Goal: Transaction & Acquisition: Purchase product/service

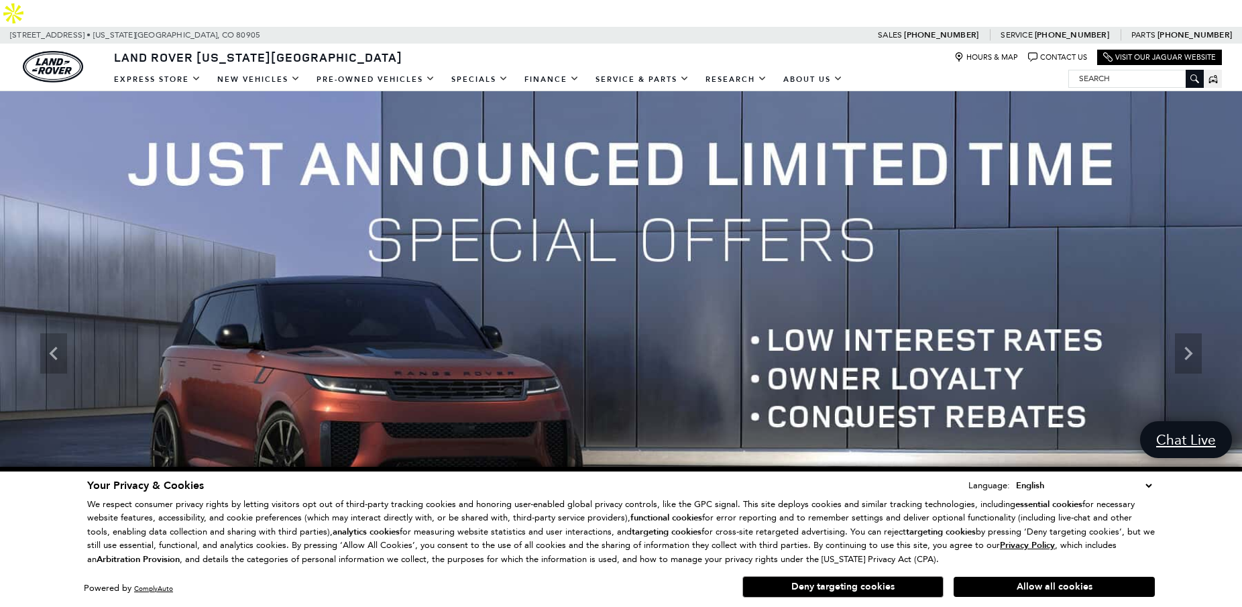
click at [1039, 593] on button "Allow all cookies" at bounding box center [1053, 587] width 201 height 20
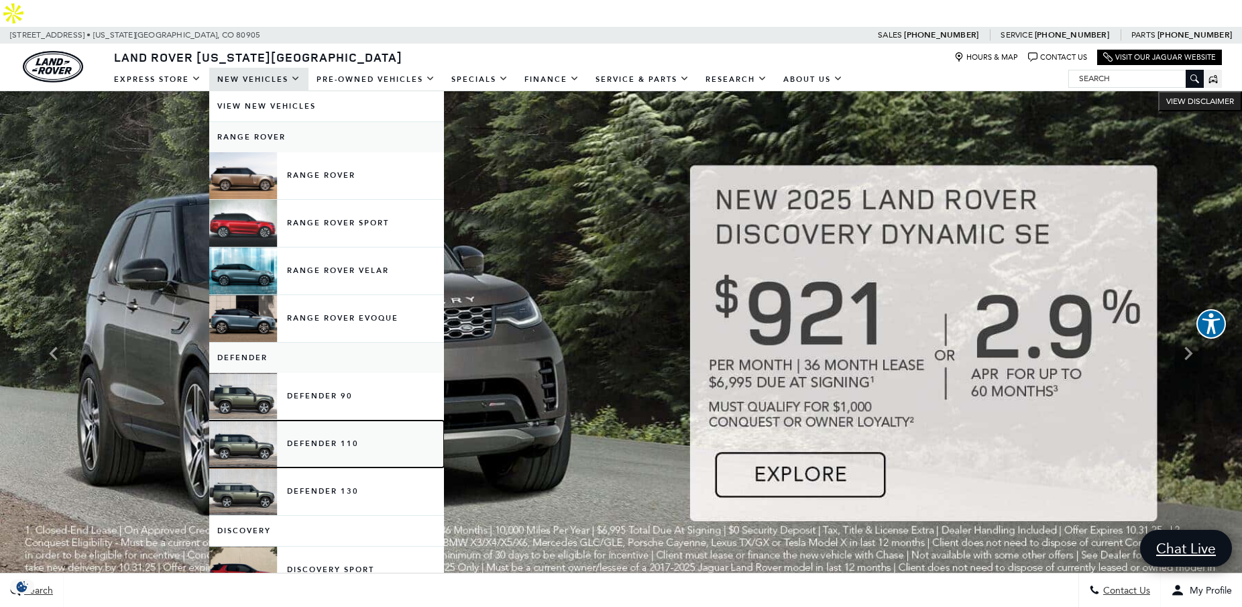
click at [306, 420] on link "Defender 110" at bounding box center [326, 443] width 235 height 47
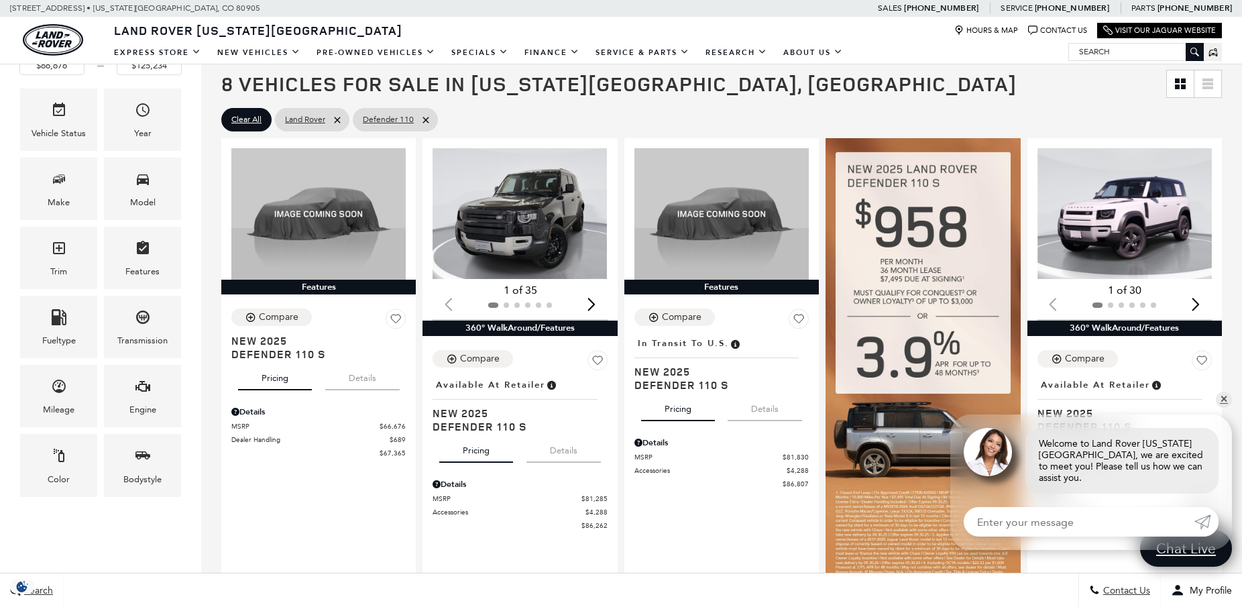
scroll to position [193, 0]
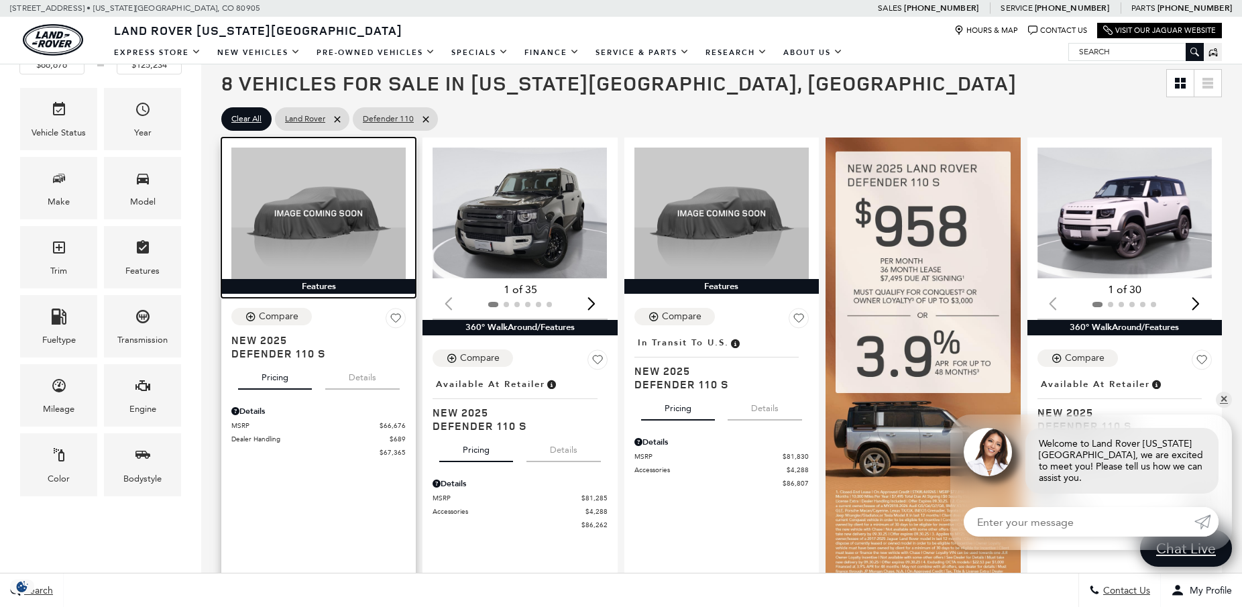
click at [330, 196] on div at bounding box center [318, 207] width 194 height 141
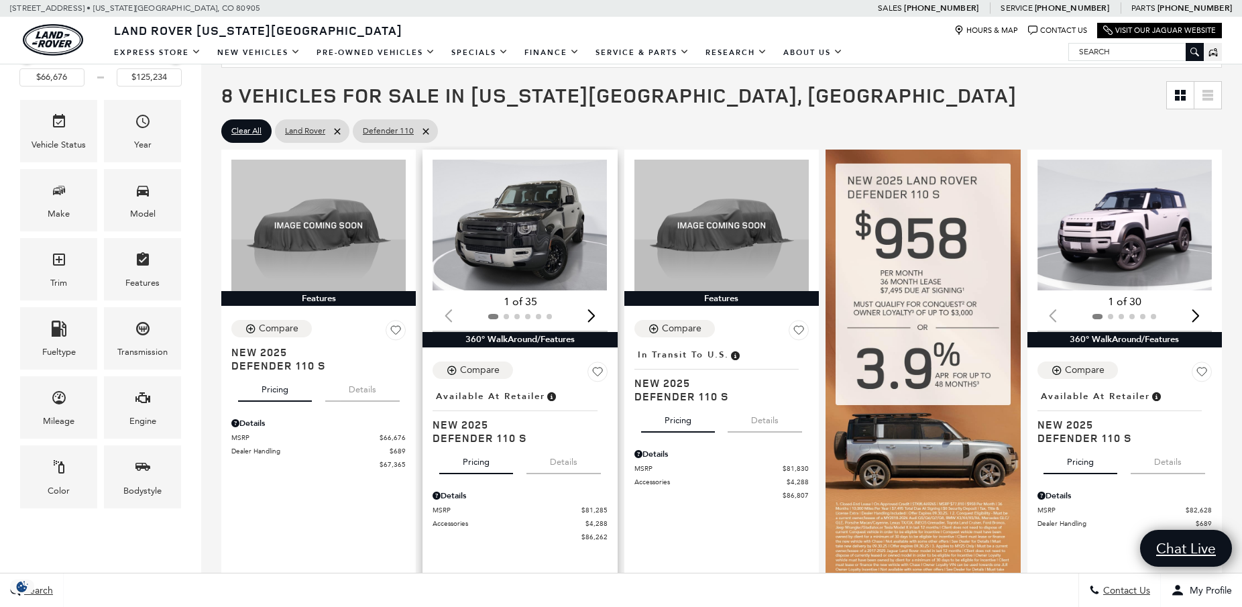
click at [594, 300] on div "Next slide" at bounding box center [592, 315] width 18 height 30
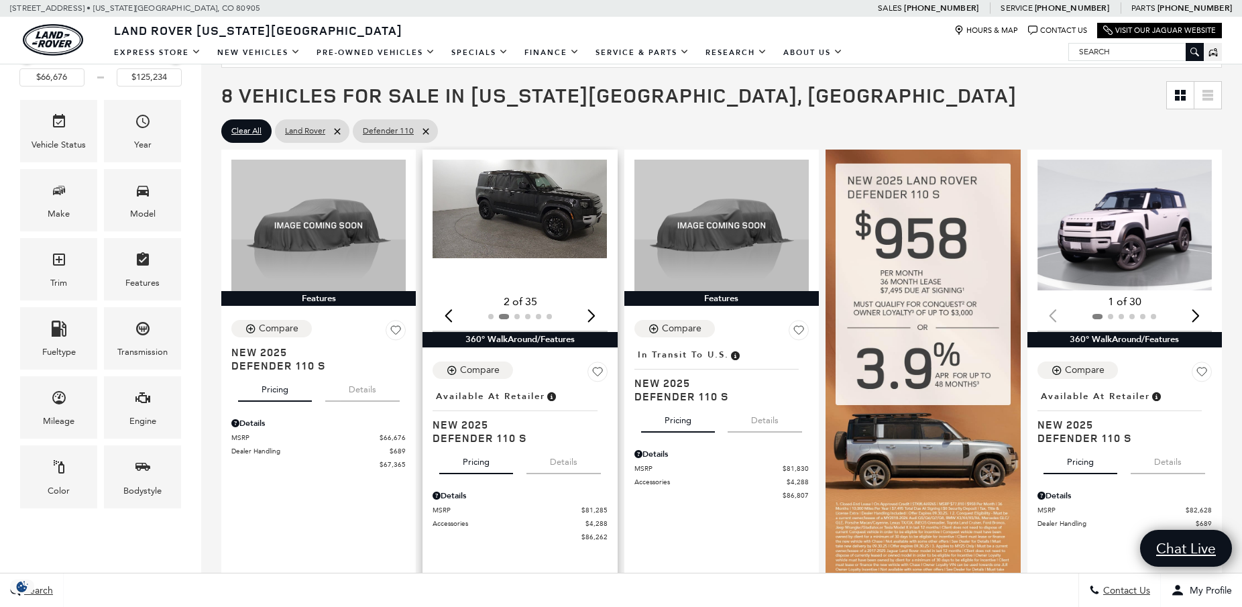
click at [594, 300] on div "Next slide" at bounding box center [592, 315] width 18 height 30
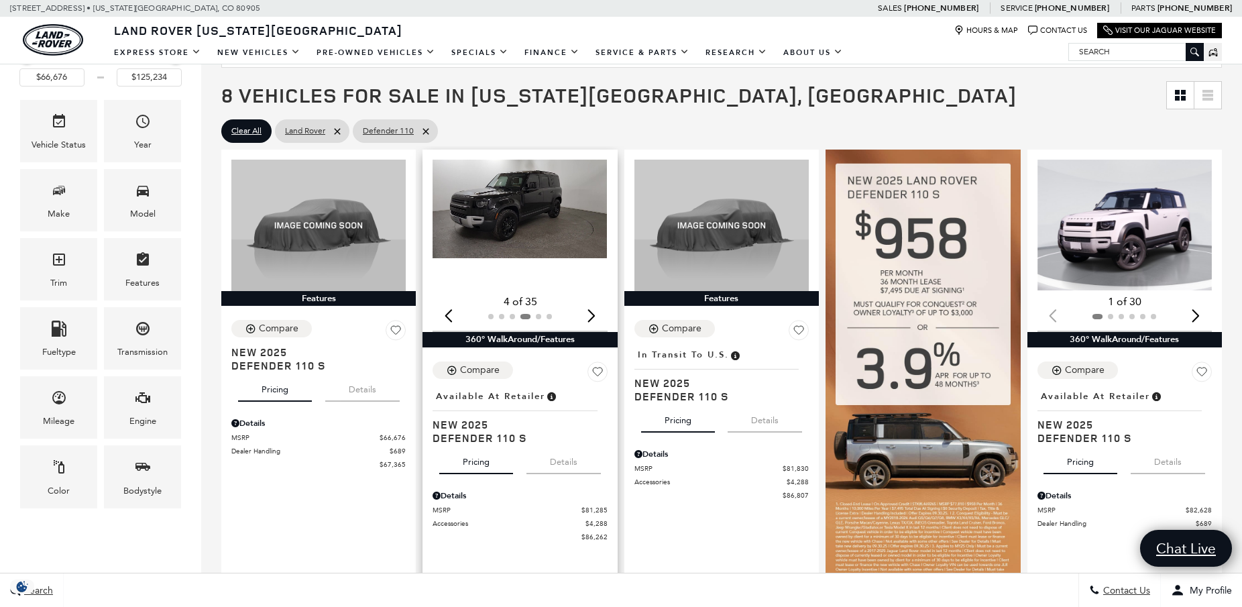
click at [594, 300] on div "Next slide" at bounding box center [592, 315] width 18 height 30
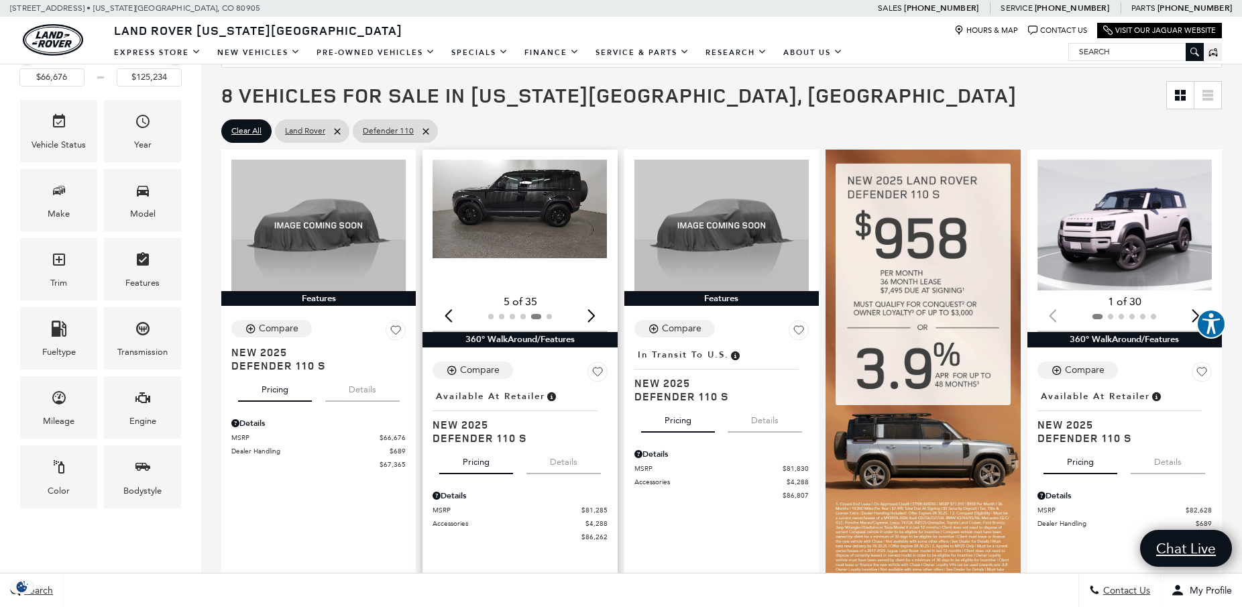
click at [538, 198] on img "5 / 6" at bounding box center [519, 209] width 174 height 98
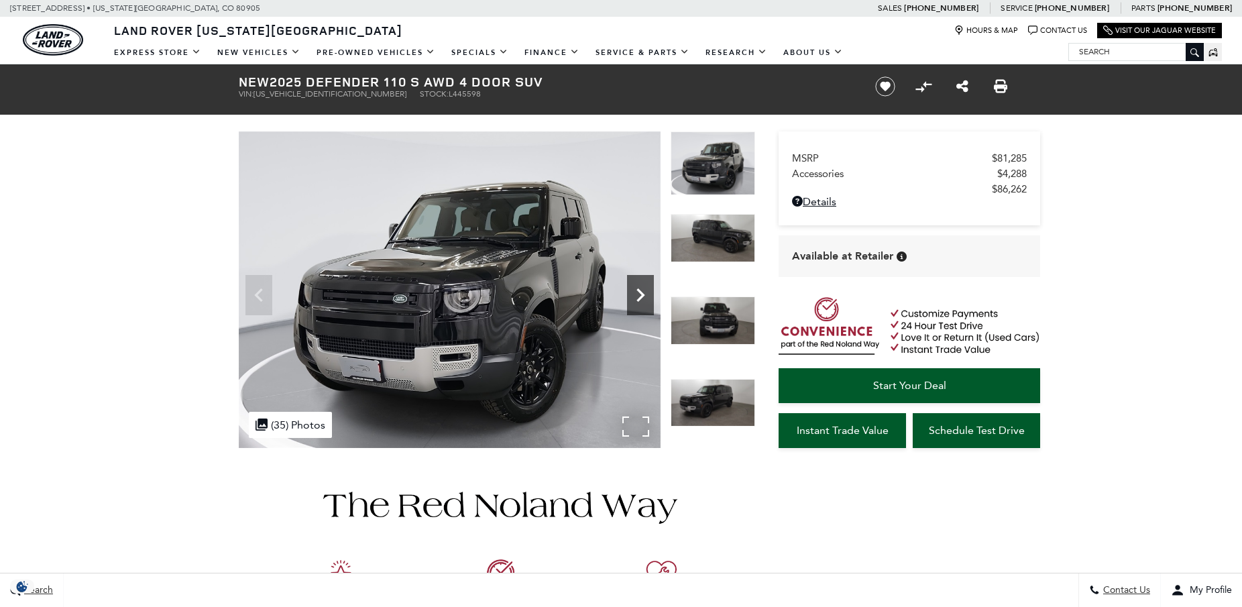
click at [642, 295] on icon "Next" at bounding box center [640, 294] width 8 height 13
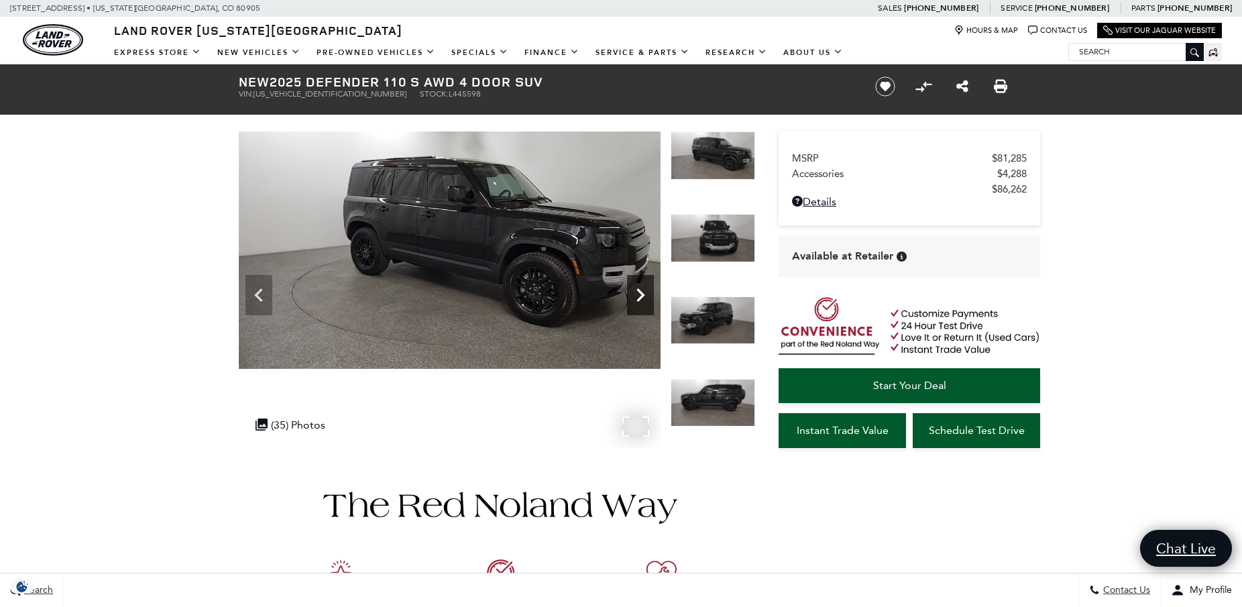
click at [642, 295] on icon "Next" at bounding box center [640, 294] width 8 height 13
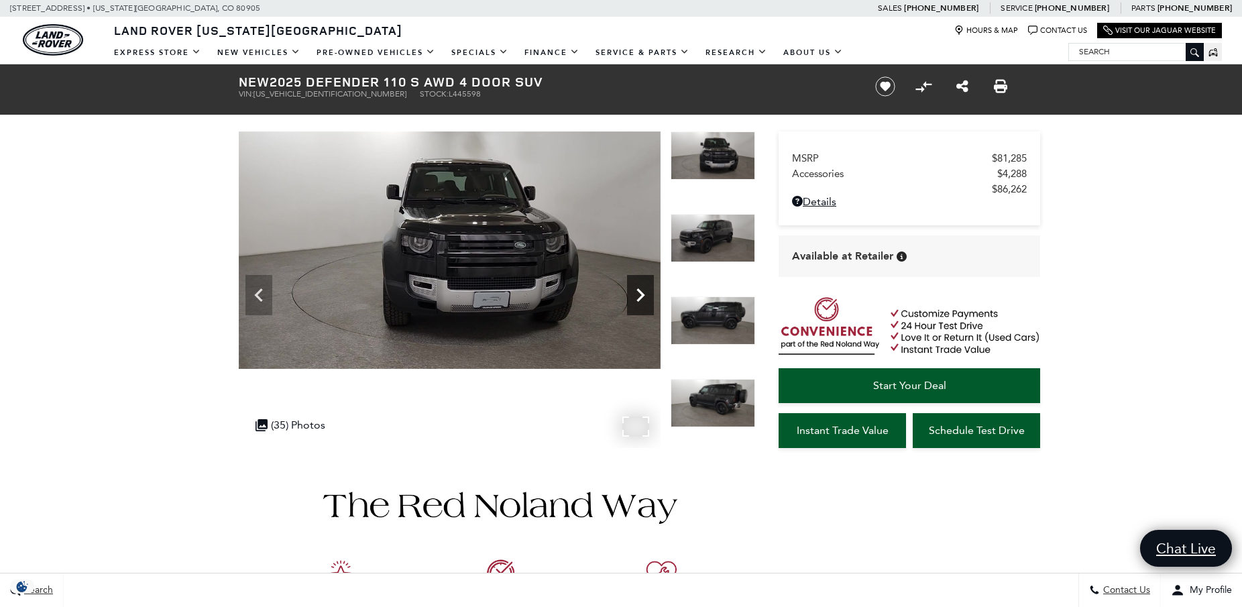
click at [642, 295] on icon "Next" at bounding box center [640, 294] width 8 height 13
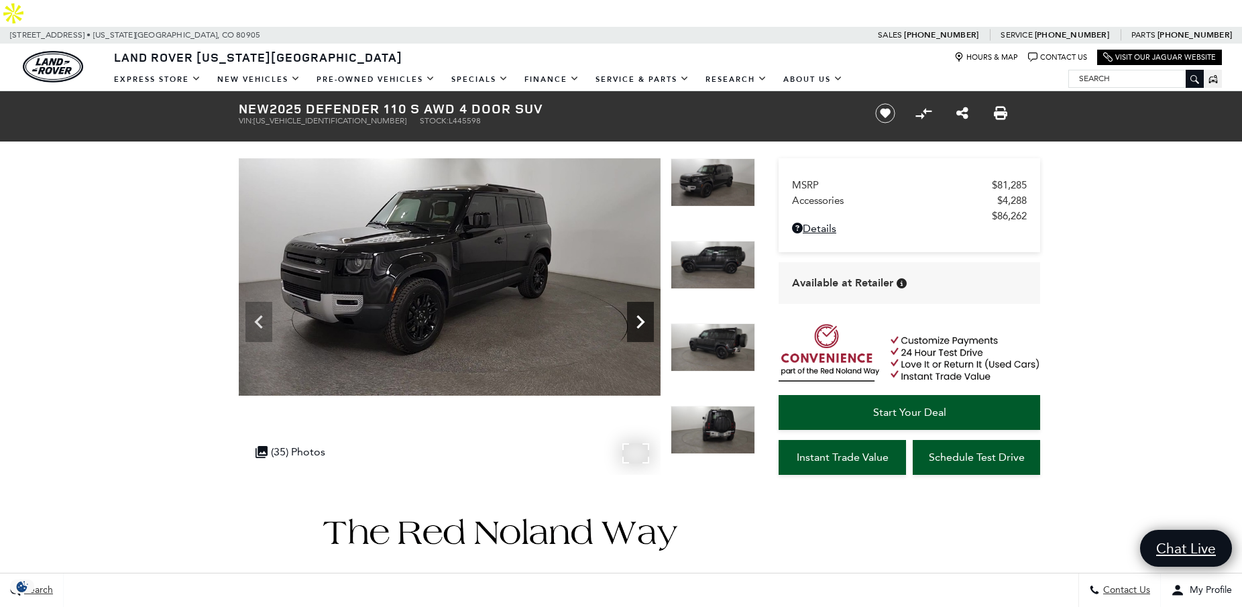
click at [642, 315] on icon "Next" at bounding box center [640, 321] width 8 height 13
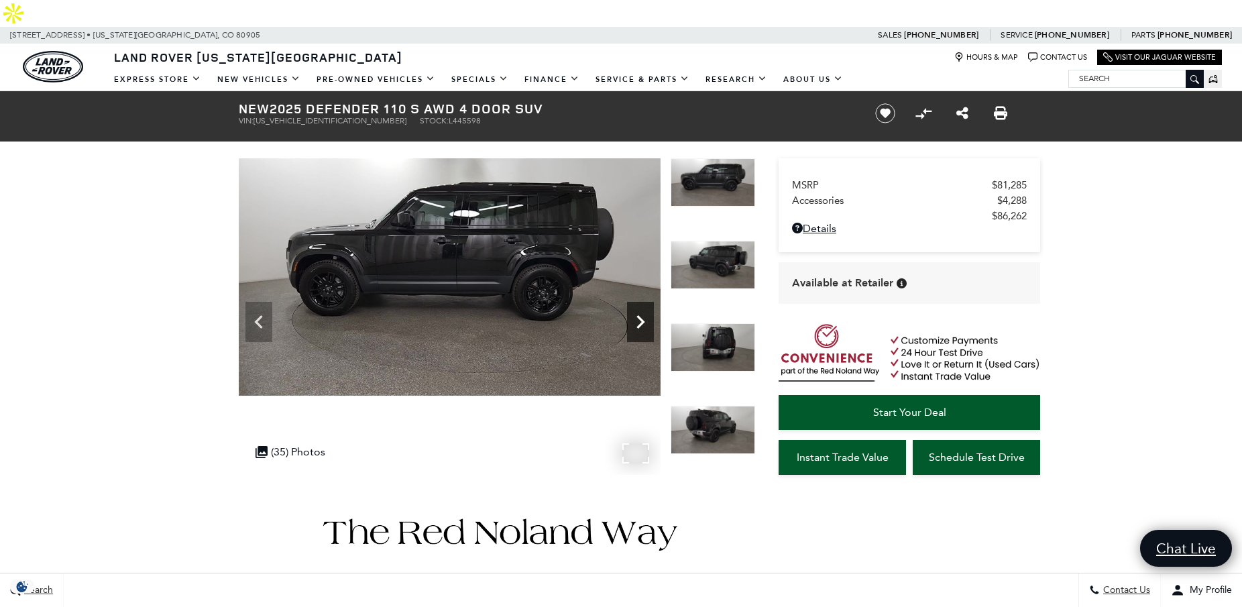
click at [642, 315] on icon "Next" at bounding box center [640, 321] width 8 height 13
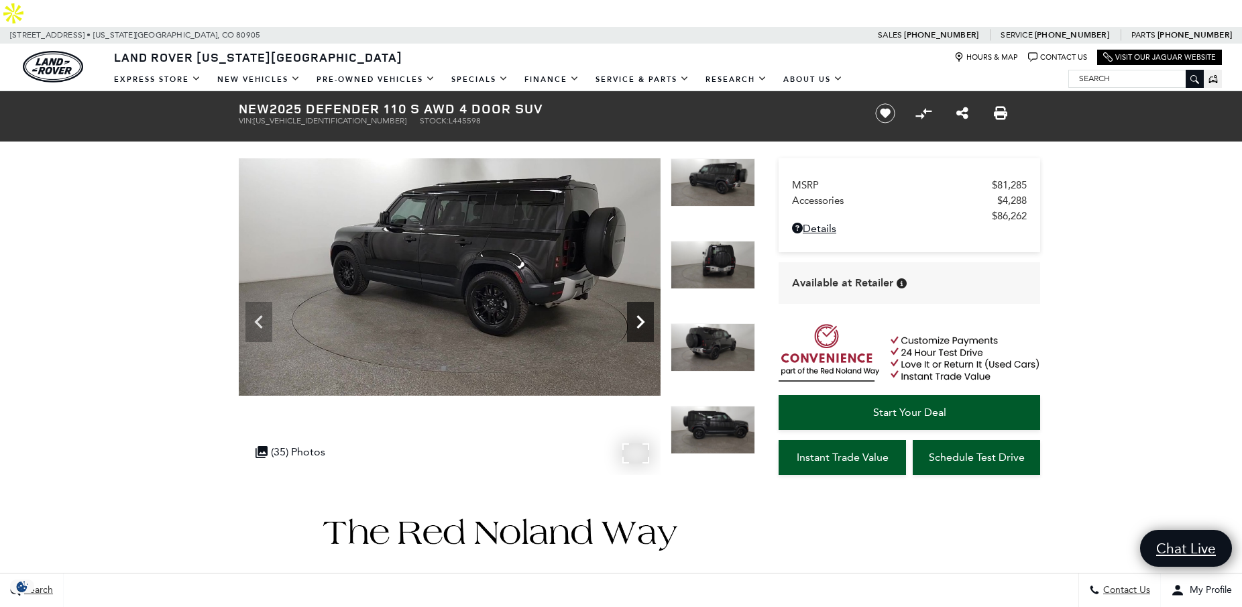
click at [642, 315] on icon "Next" at bounding box center [640, 321] width 8 height 13
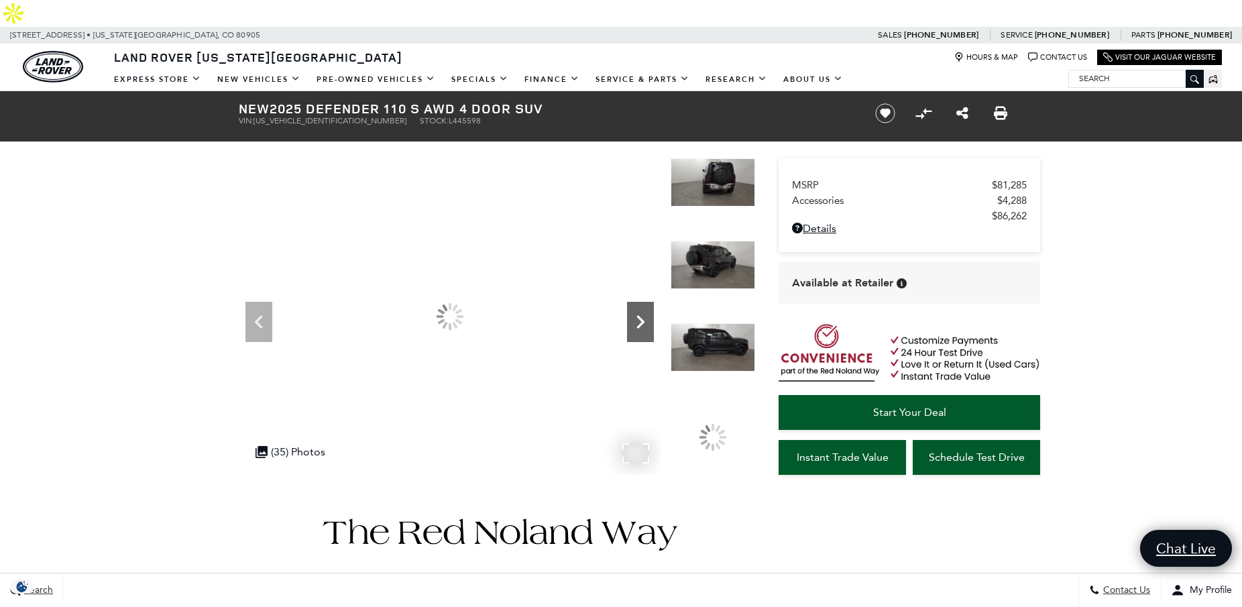
click at [642, 315] on icon "Next" at bounding box center [640, 321] width 8 height 13
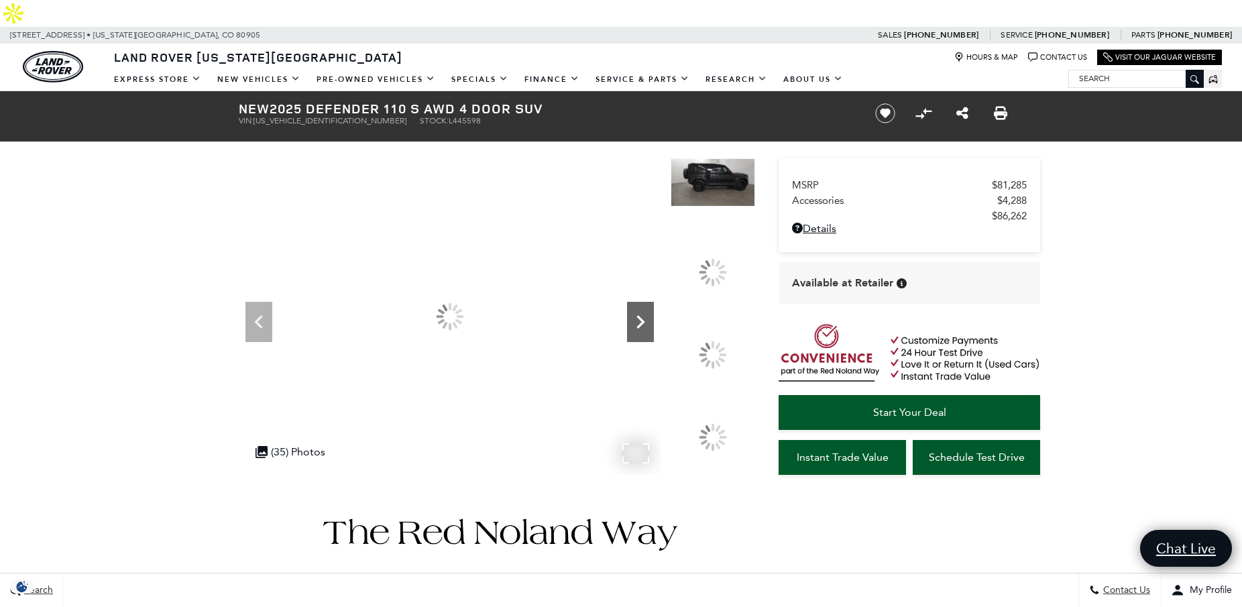
click at [642, 315] on icon "Next" at bounding box center [640, 321] width 8 height 13
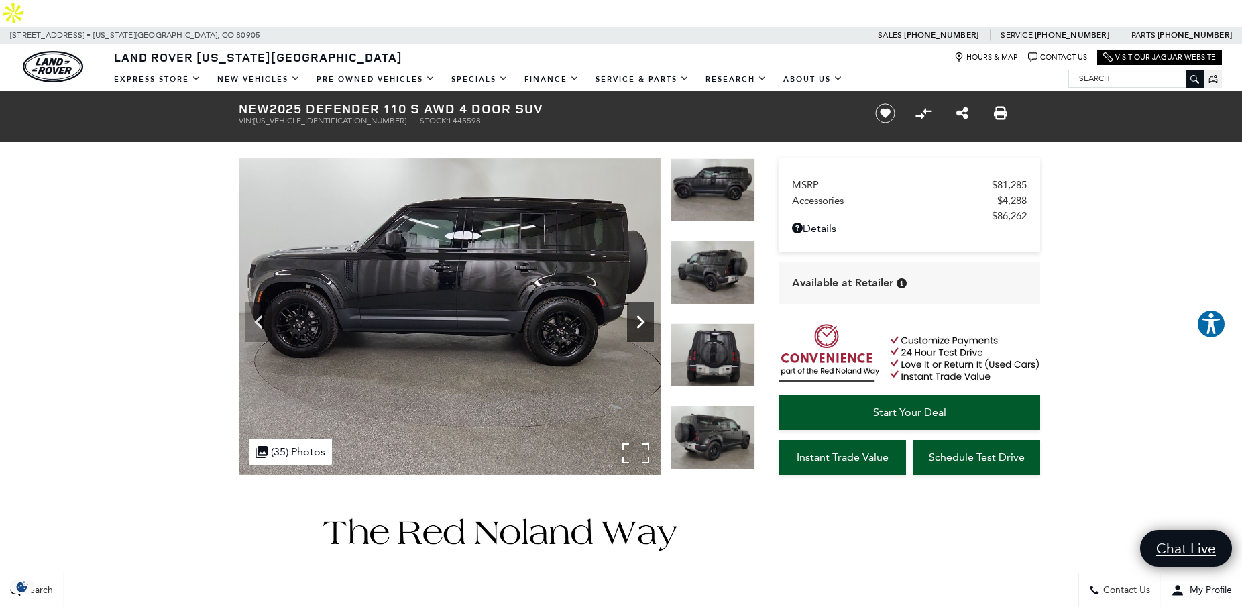
click at [640, 308] on icon "Next" at bounding box center [640, 321] width 27 height 27
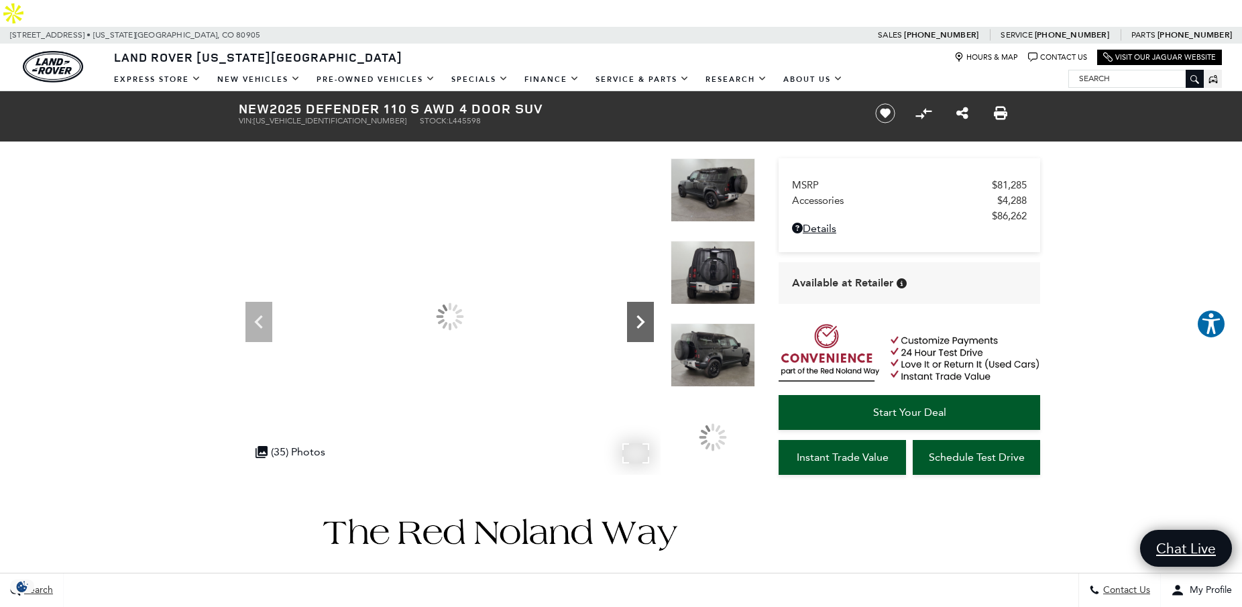
click at [640, 308] on icon "Next" at bounding box center [640, 321] width 27 height 27
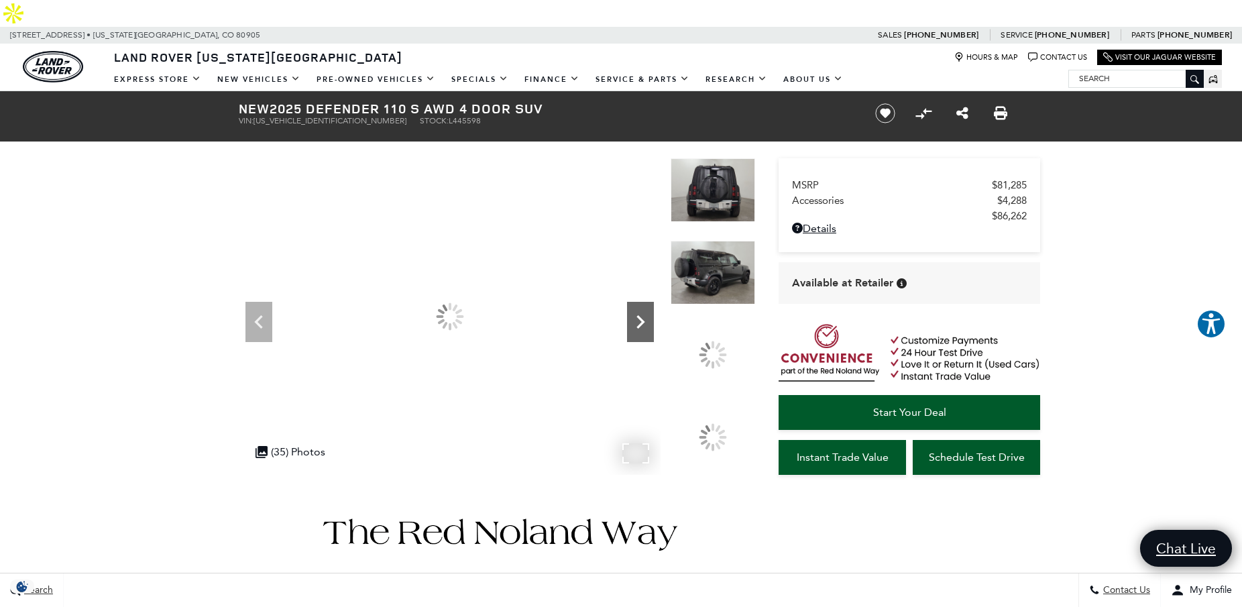
click at [640, 308] on icon "Next" at bounding box center [640, 321] width 27 height 27
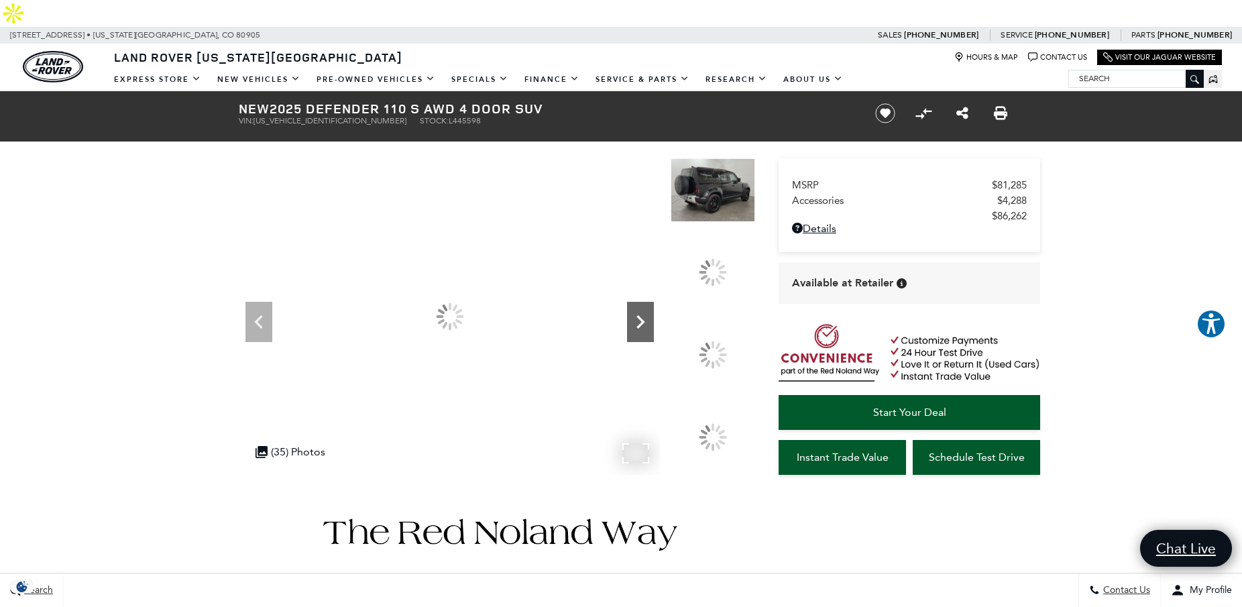
click at [640, 308] on icon "Next" at bounding box center [640, 321] width 27 height 27
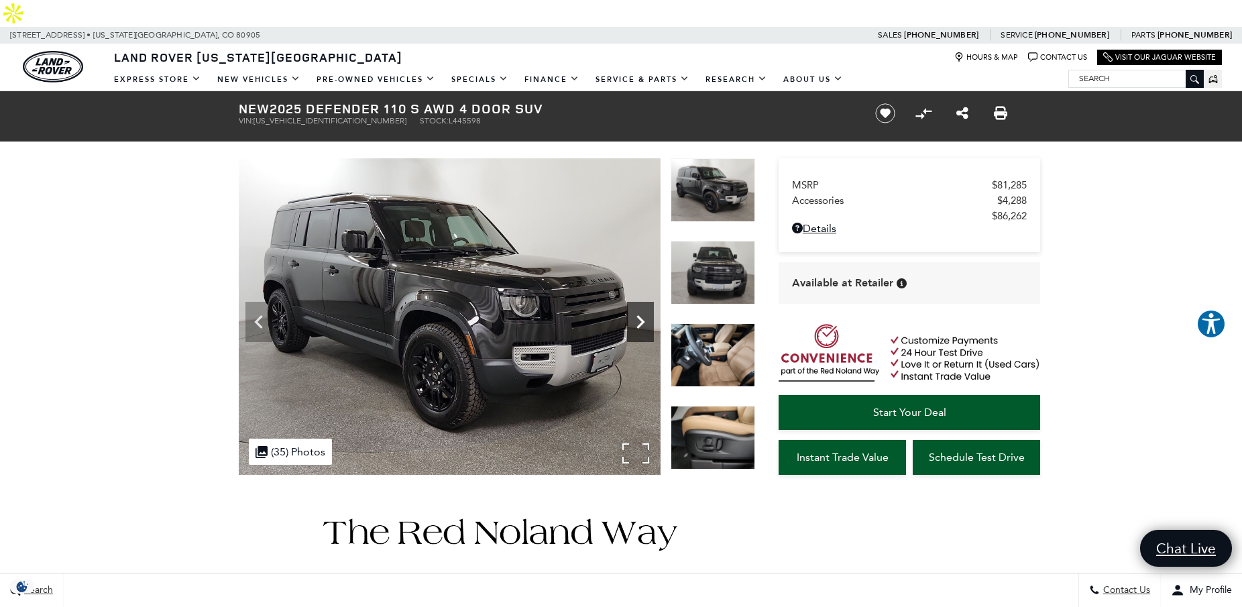
click at [640, 308] on icon "Next" at bounding box center [640, 321] width 27 height 27
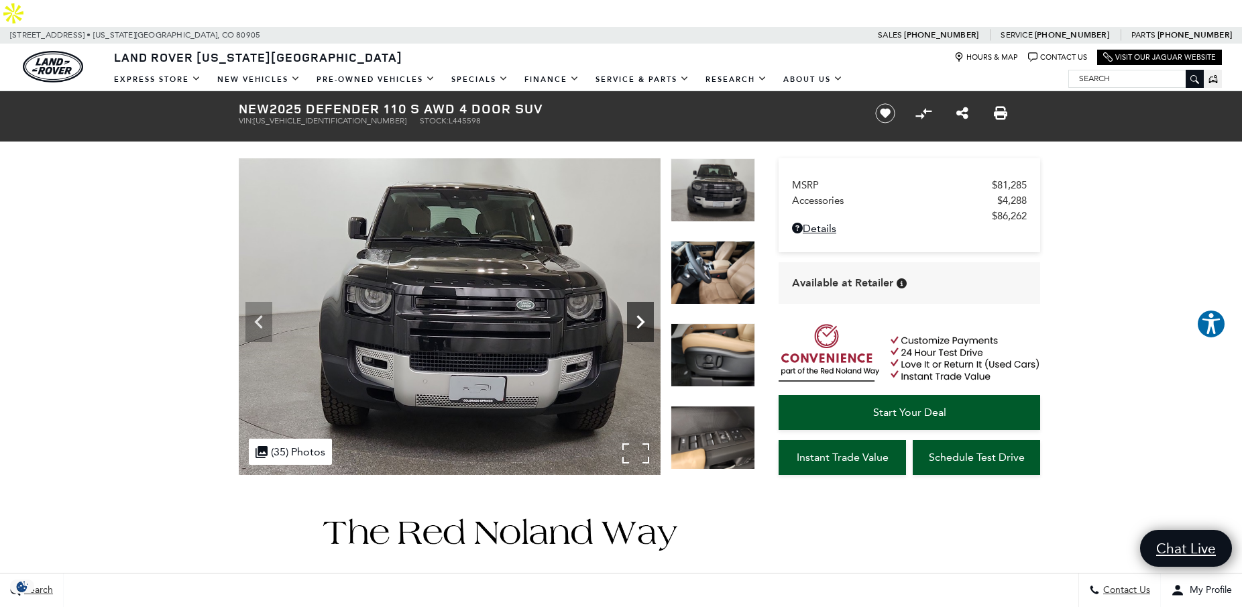
click at [640, 308] on icon "Next" at bounding box center [640, 321] width 27 height 27
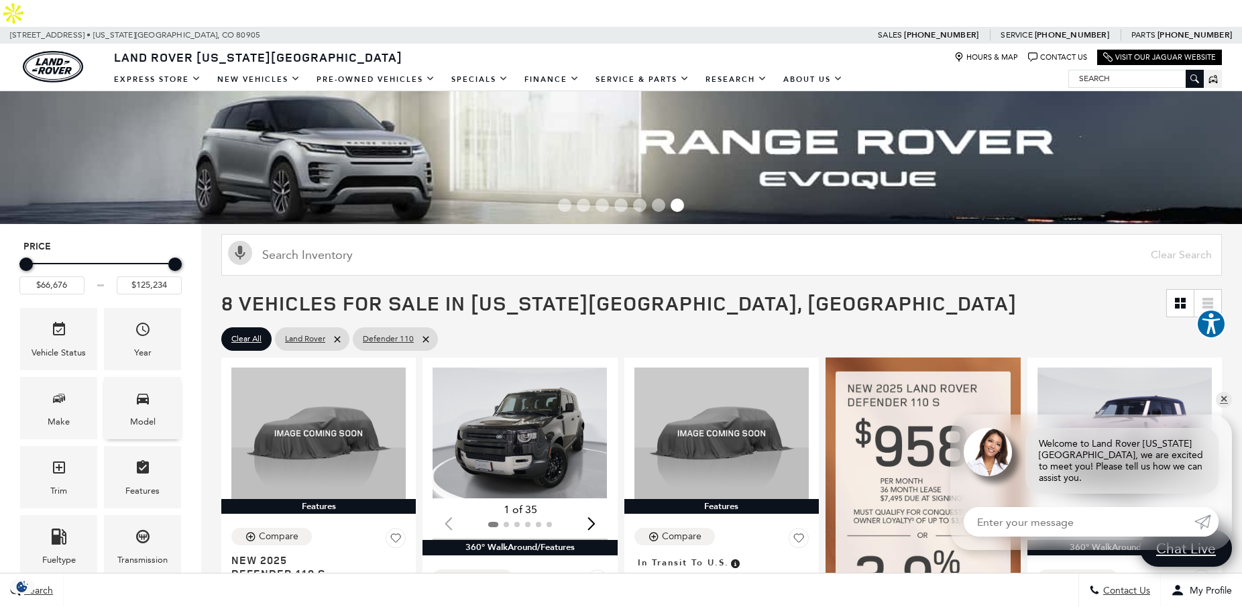
click at [153, 414] on div "Model" at bounding box center [142, 421] width 25 height 15
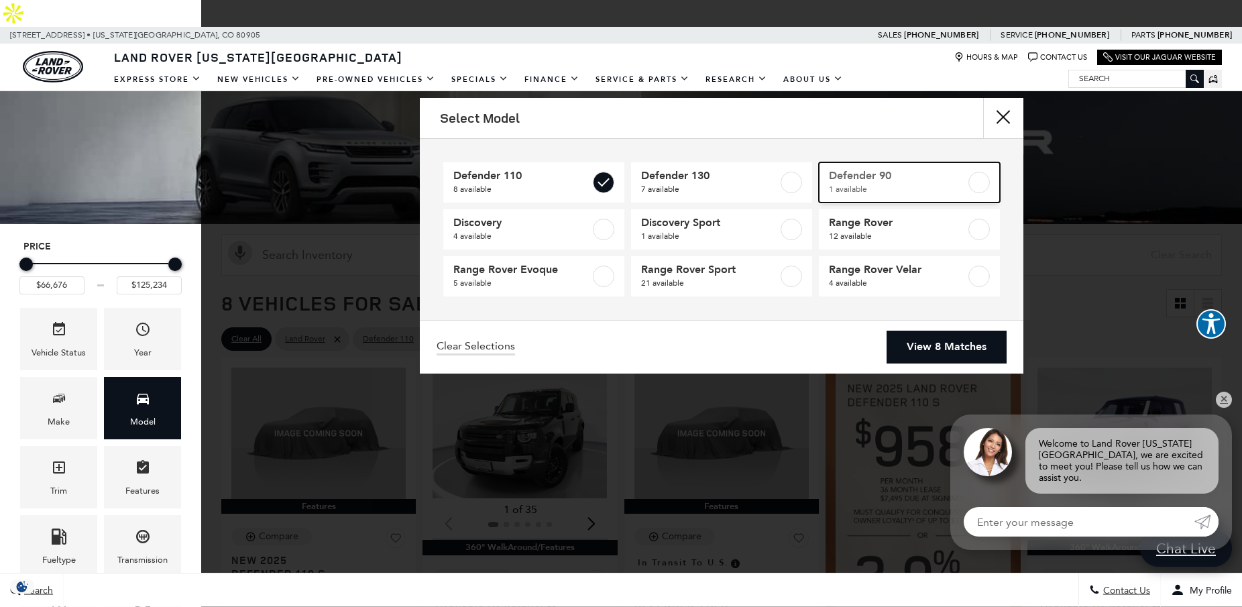
click at [980, 181] on label at bounding box center [978, 182] width 21 height 21
checkbox input "true"
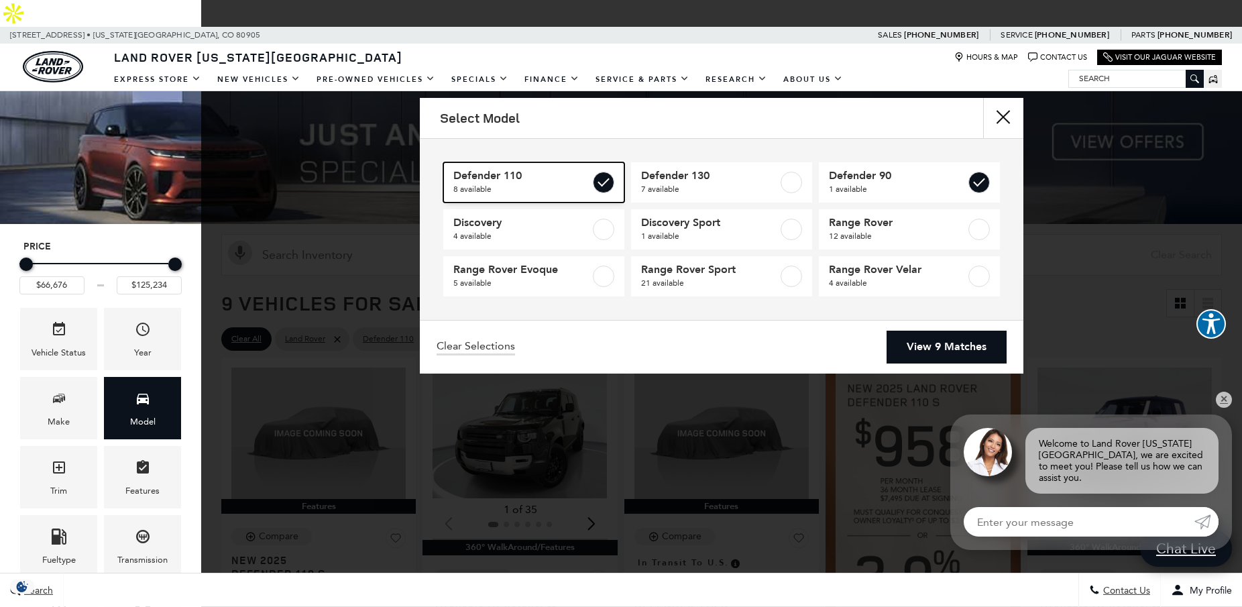
click at [599, 184] on label at bounding box center [603, 182] width 21 height 21
checkbox input "false"
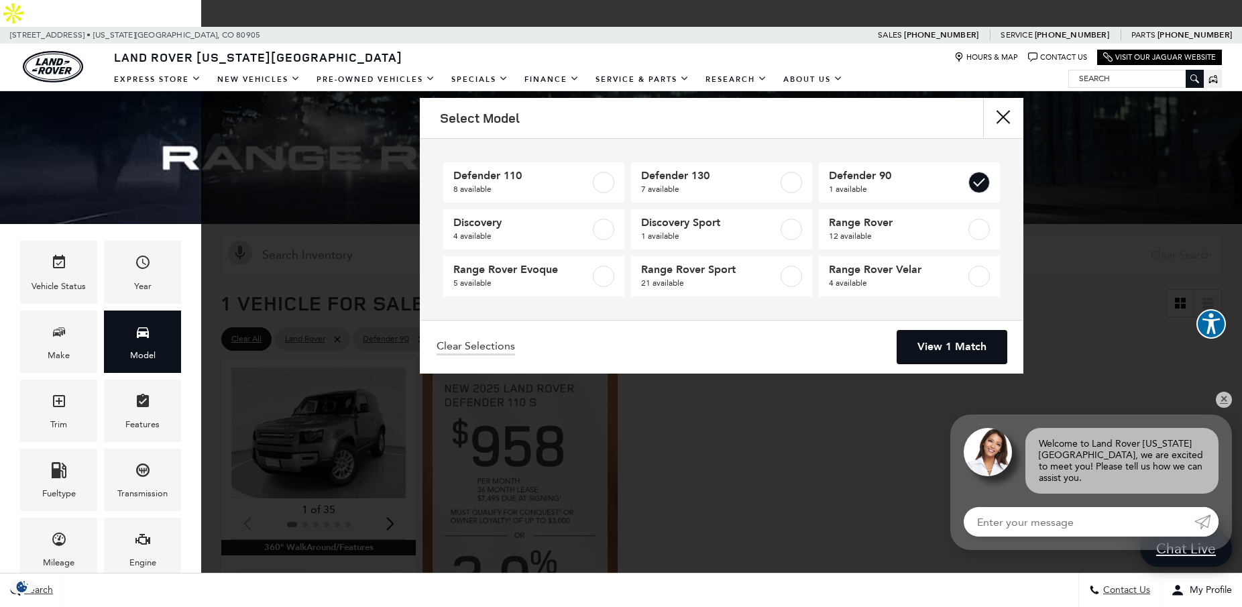
click at [948, 344] on link "View 1 Match" at bounding box center [951, 347] width 109 height 33
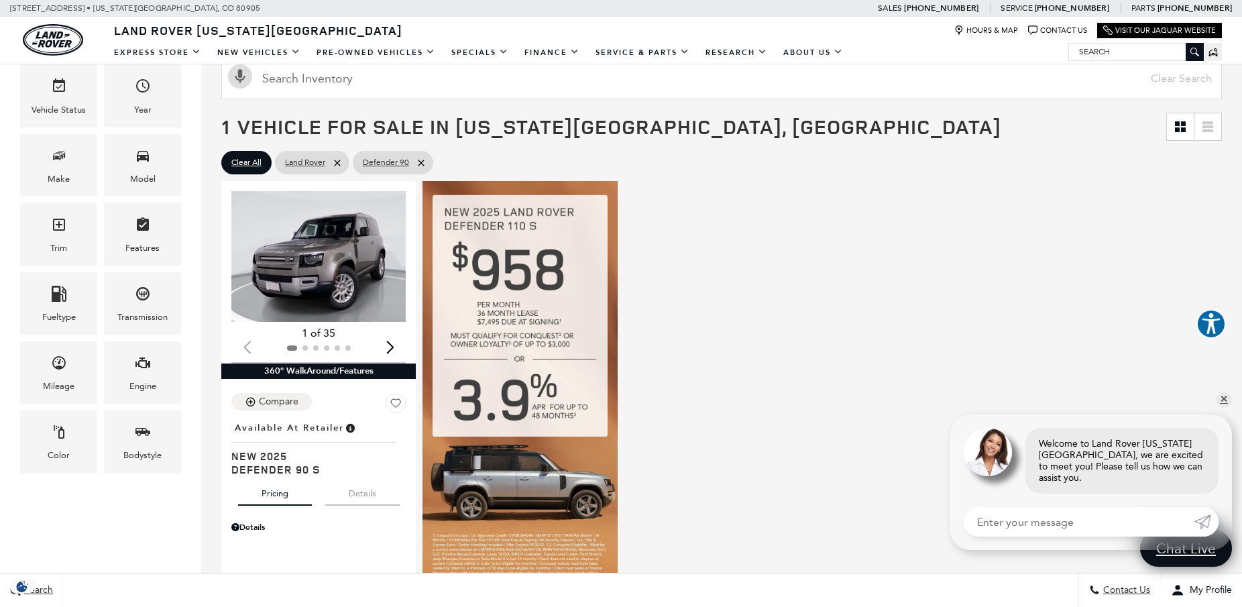
scroll to position [166, 0]
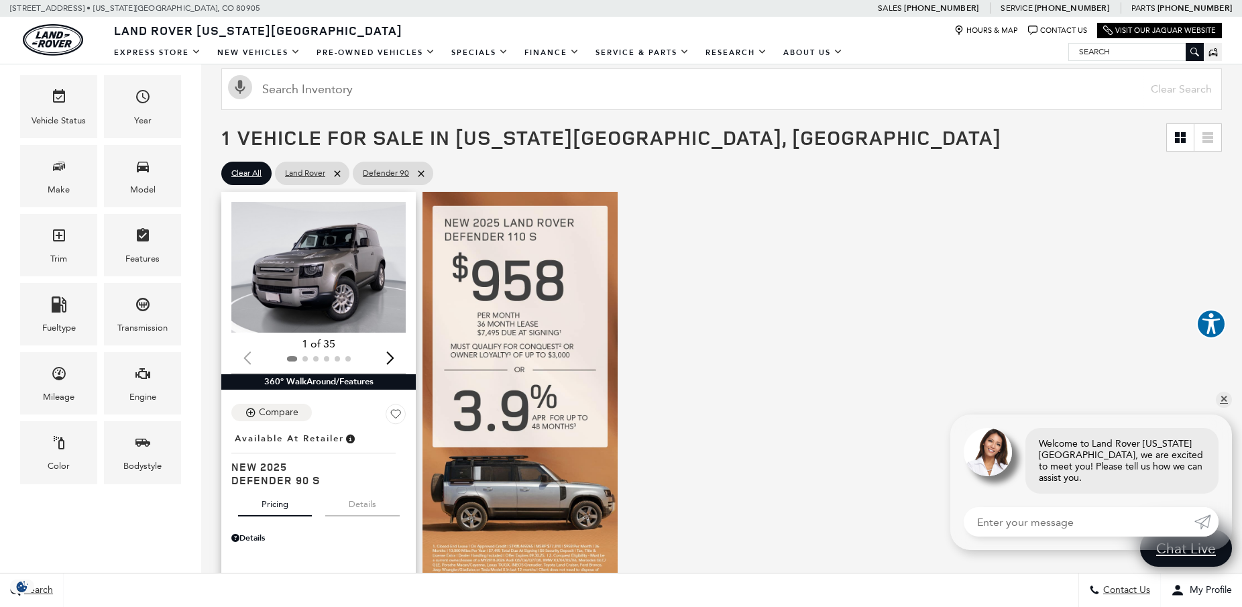
click at [384, 343] on div "Next slide" at bounding box center [390, 358] width 18 height 30
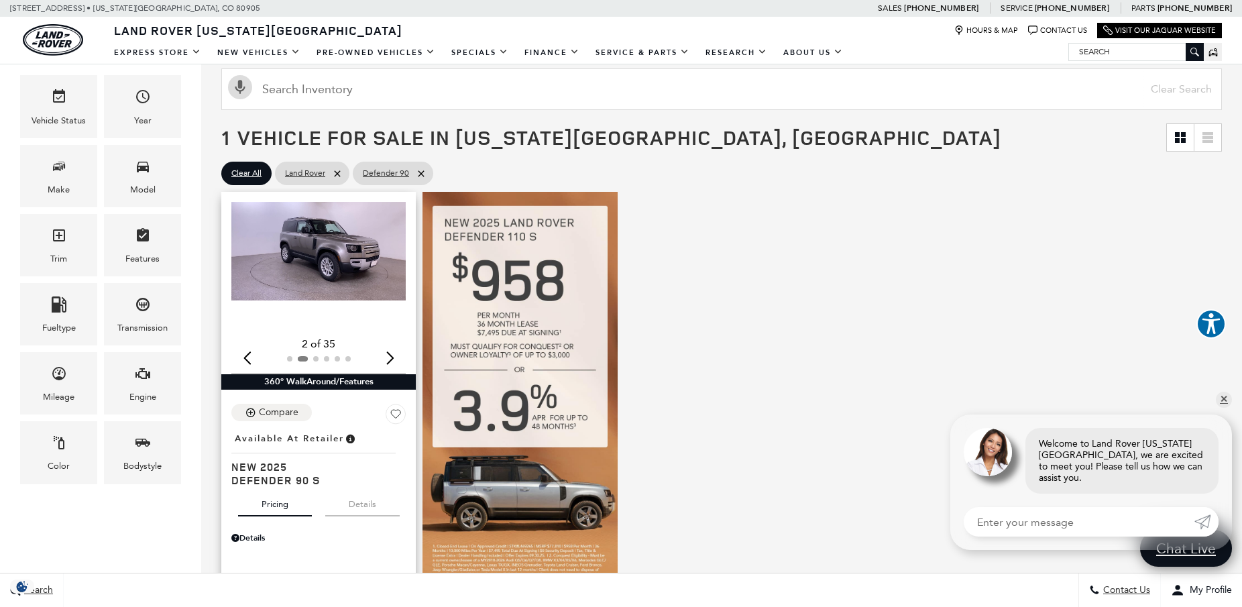
click at [384, 343] on div "Next slide" at bounding box center [390, 358] width 18 height 30
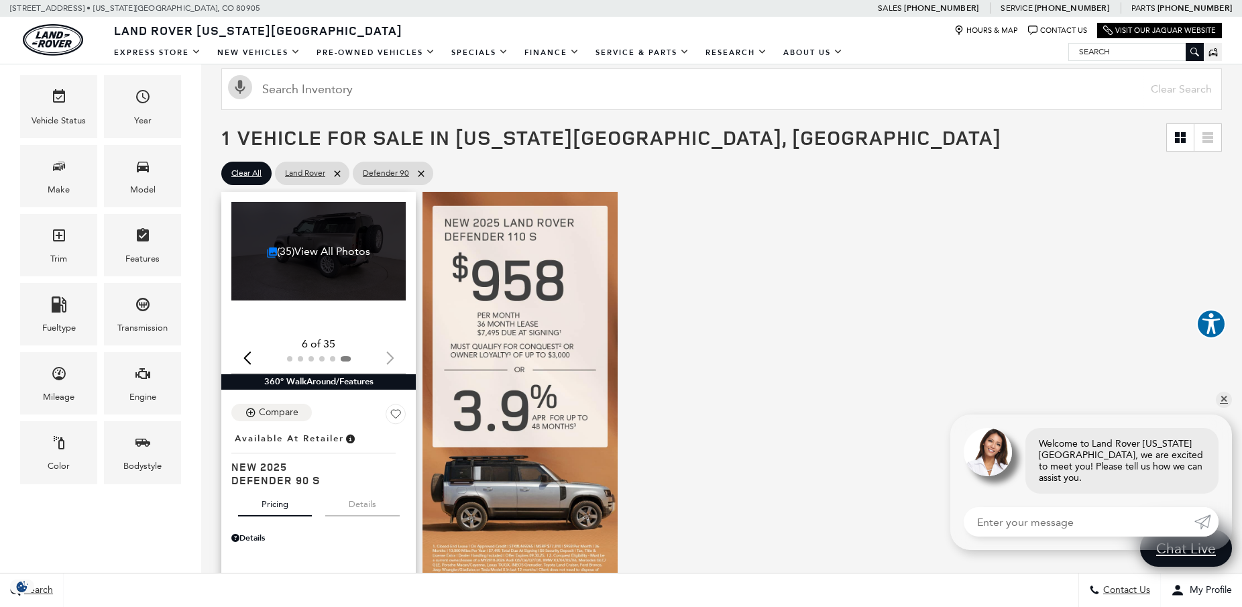
click at [384, 351] on div at bounding box center [318, 358] width 174 height 15
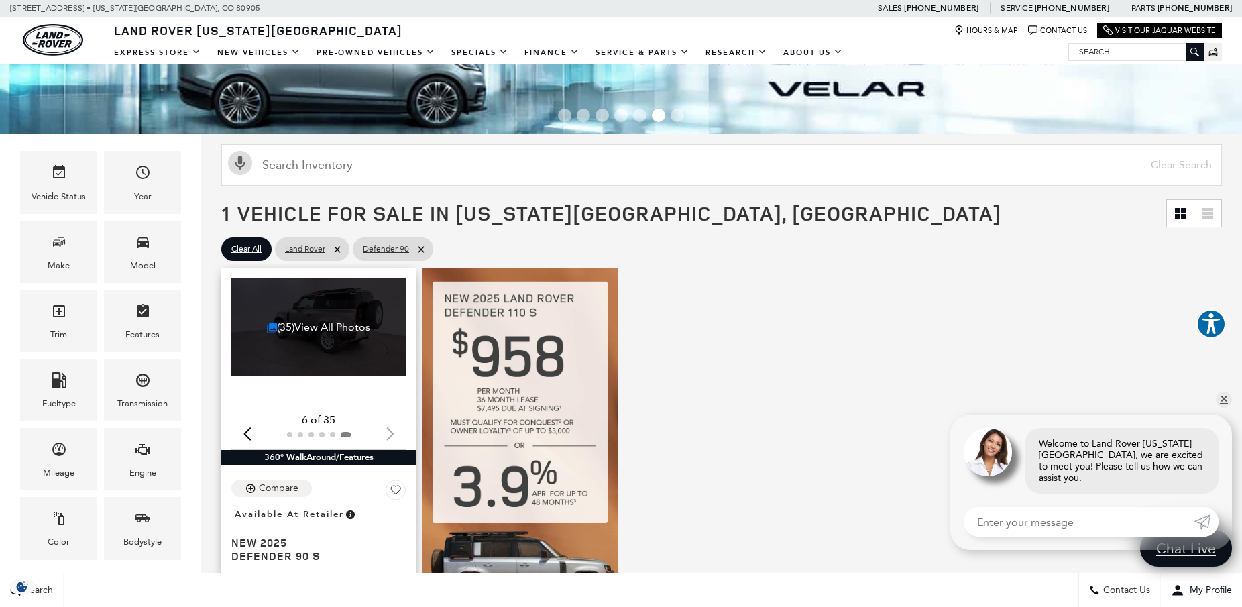
scroll to position [97, 0]
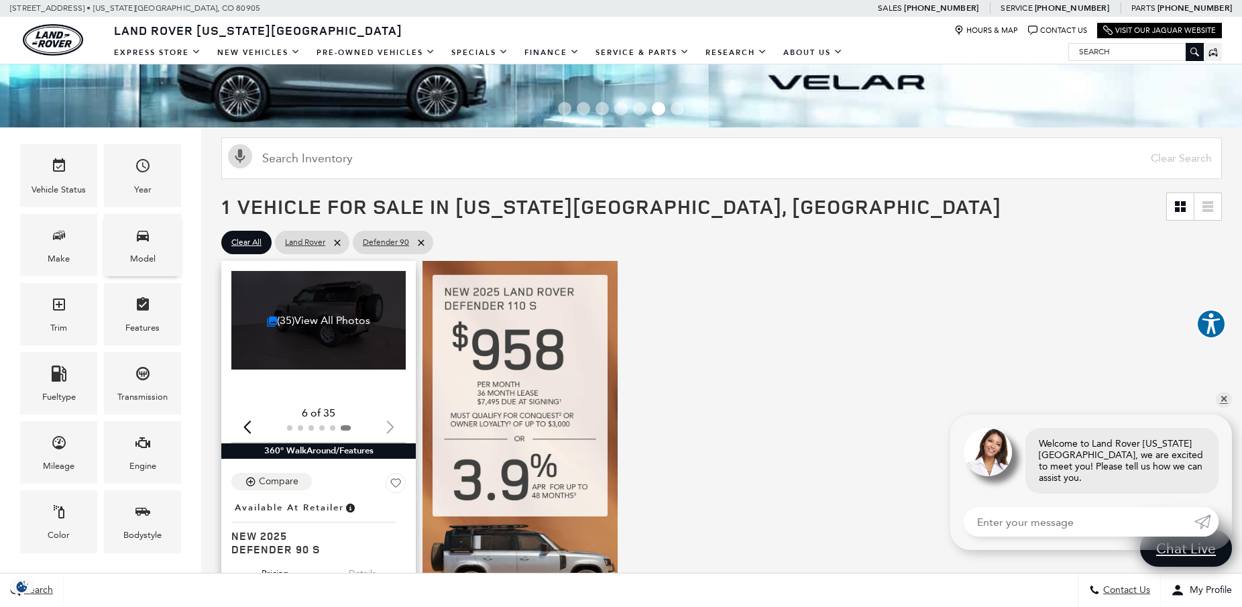
click at [156, 219] on div "Model" at bounding box center [142, 245] width 77 height 62
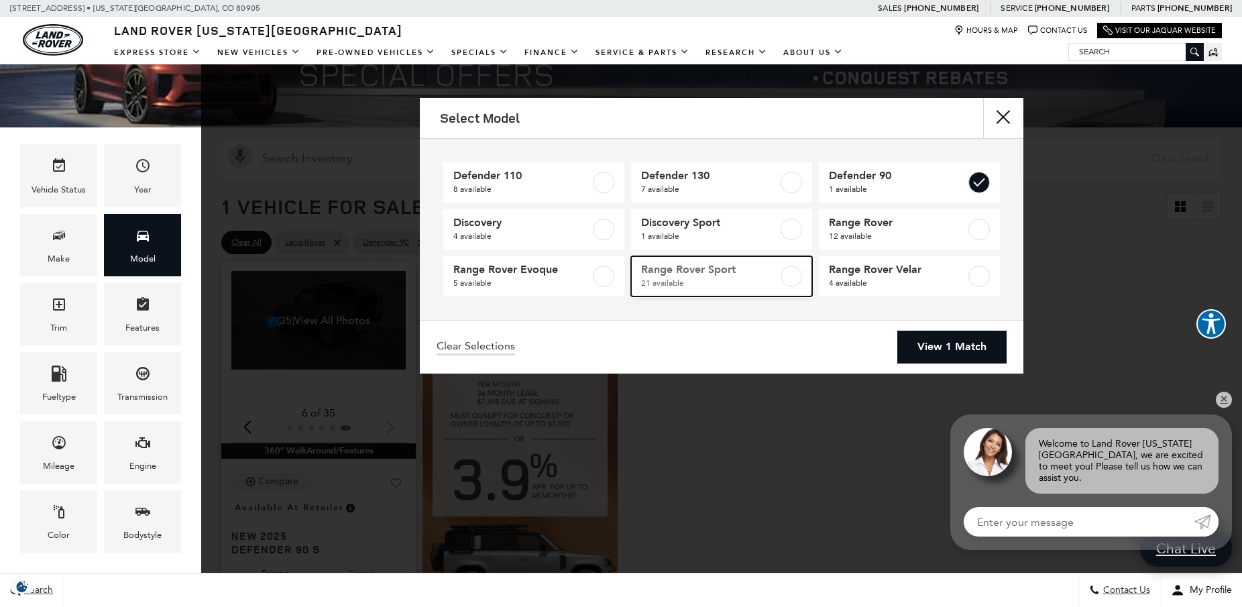
click at [795, 276] on label at bounding box center [790, 276] width 21 height 21
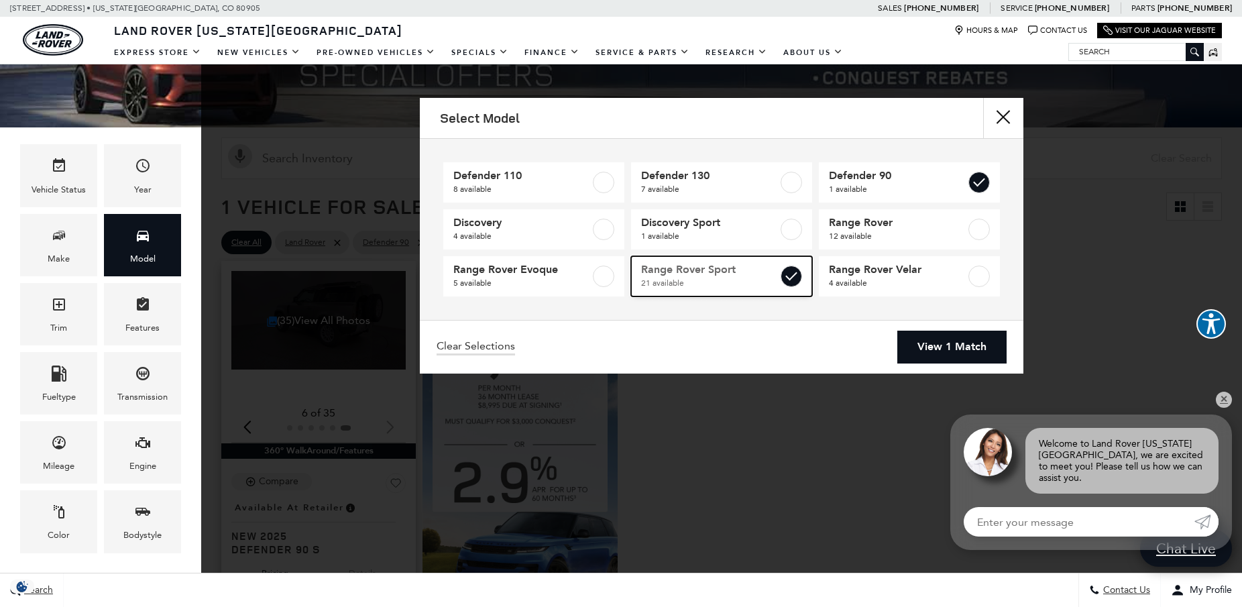
checkbox input "true"
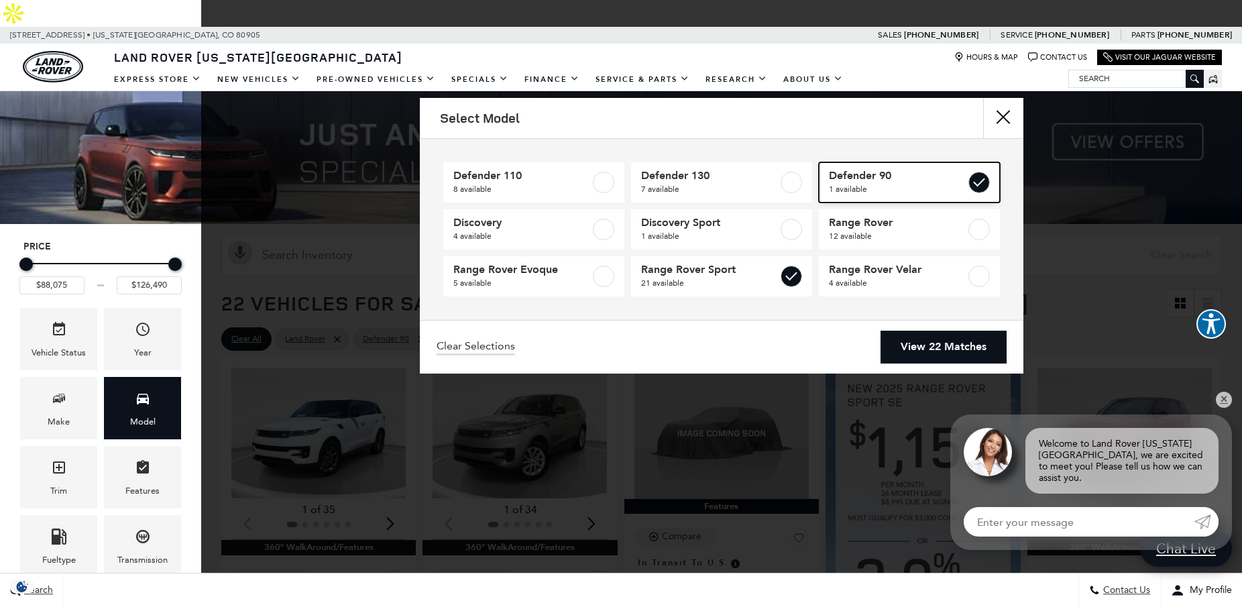
click at [985, 184] on label at bounding box center [978, 182] width 21 height 21
checkbox input "false"
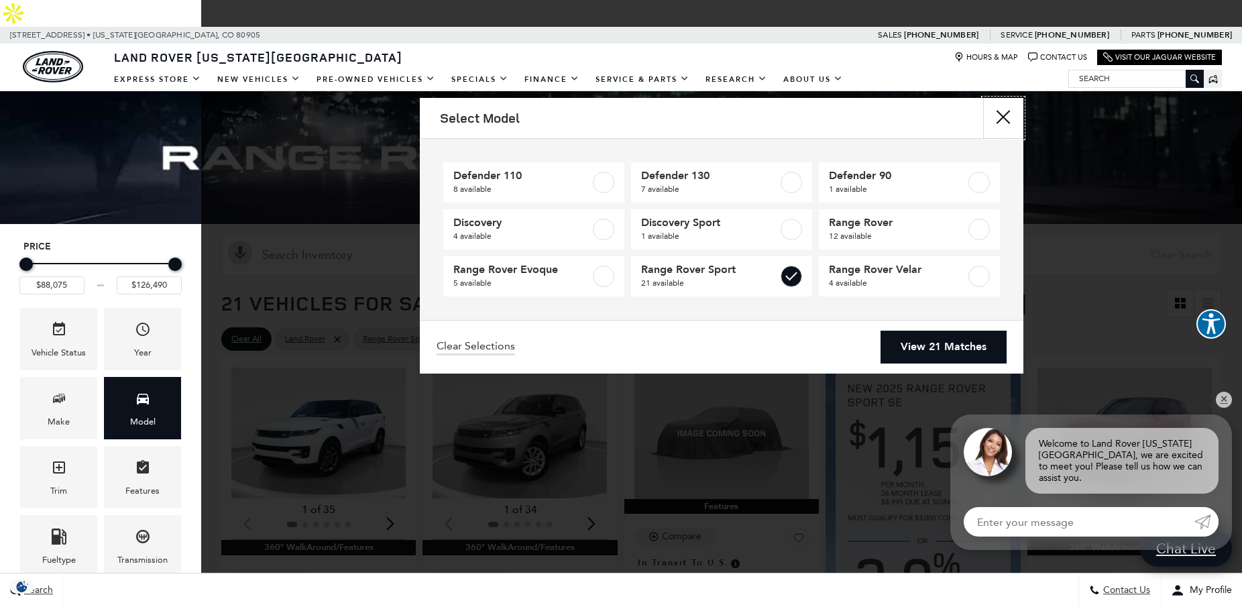
click at [1000, 119] on button "Close" at bounding box center [1003, 118] width 40 height 40
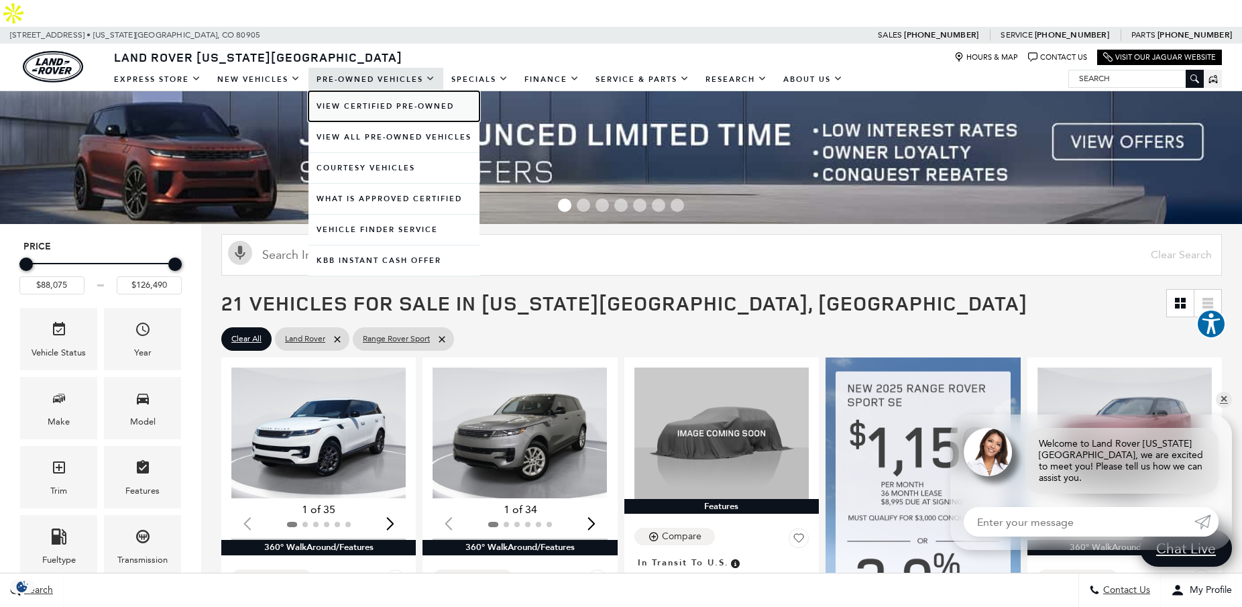
click at [361, 91] on link "View Certified Pre-Owned" at bounding box center [393, 106] width 171 height 30
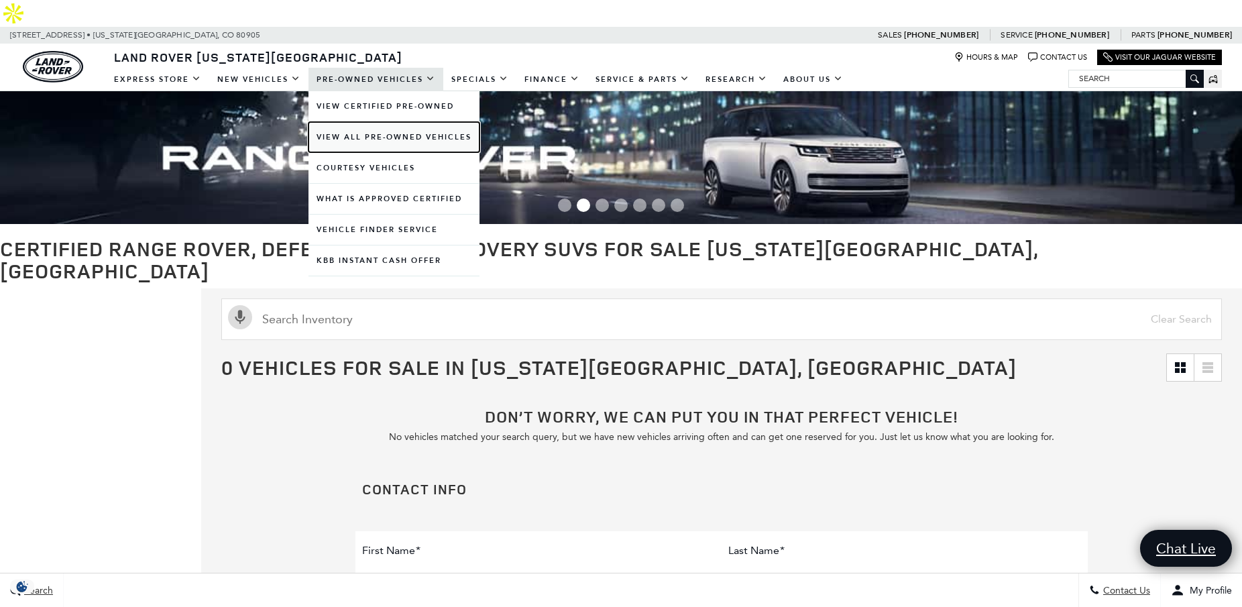
click at [368, 122] on link "View All Pre-Owned Vehicles" at bounding box center [393, 137] width 171 height 30
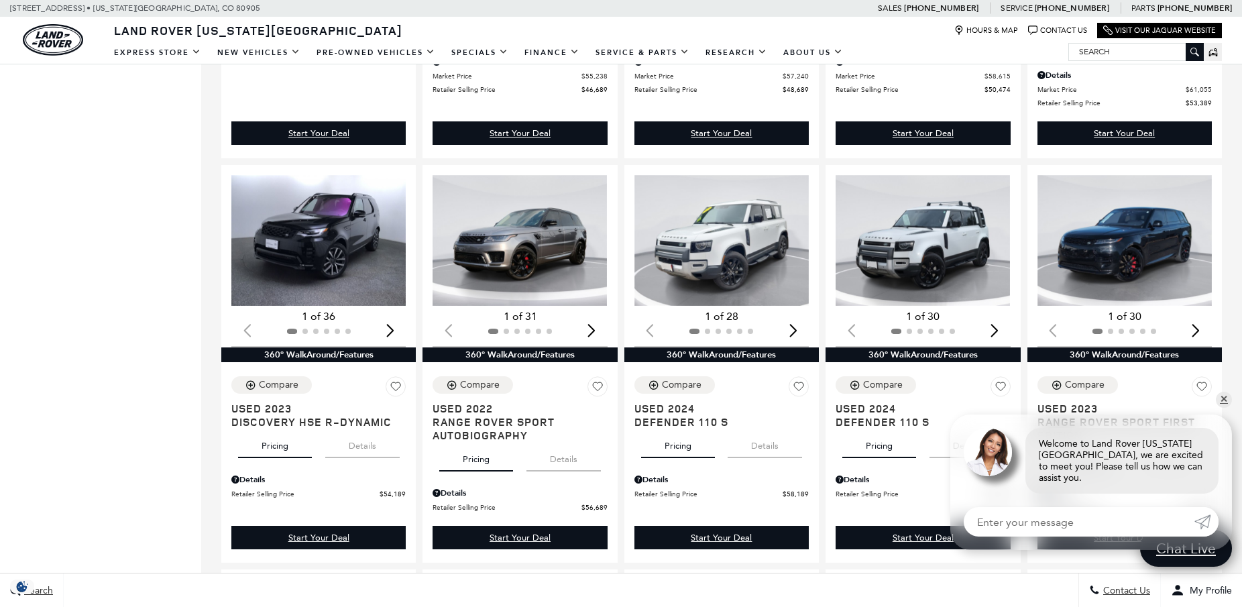
scroll to position [1073, 0]
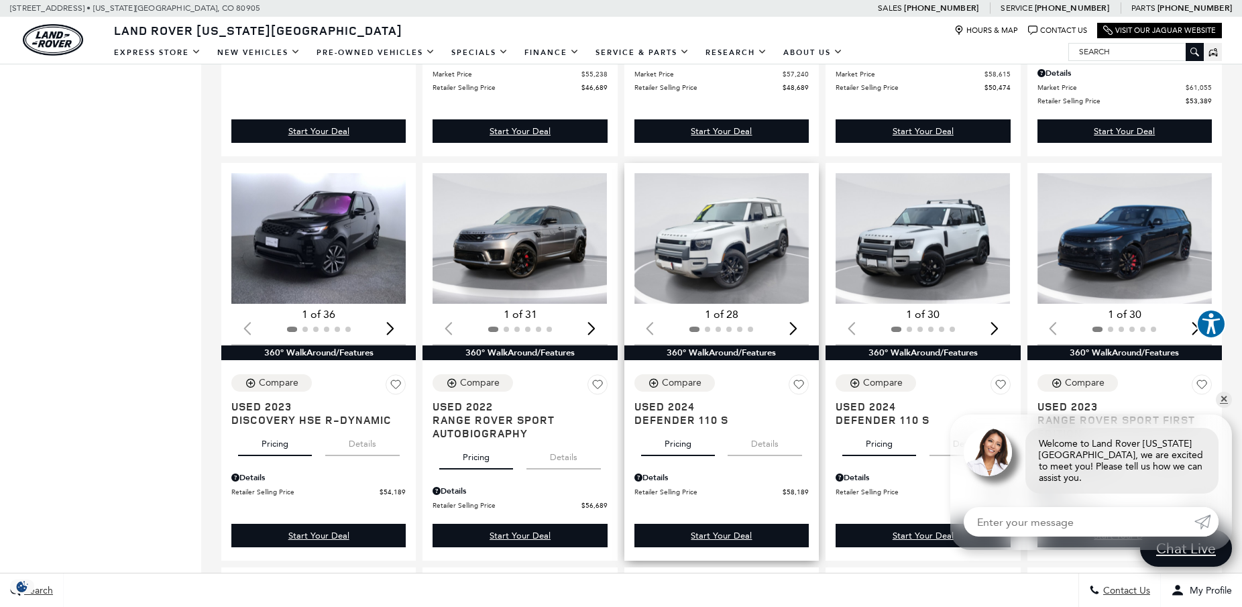
click at [791, 314] on div "Next slide" at bounding box center [793, 329] width 18 height 30
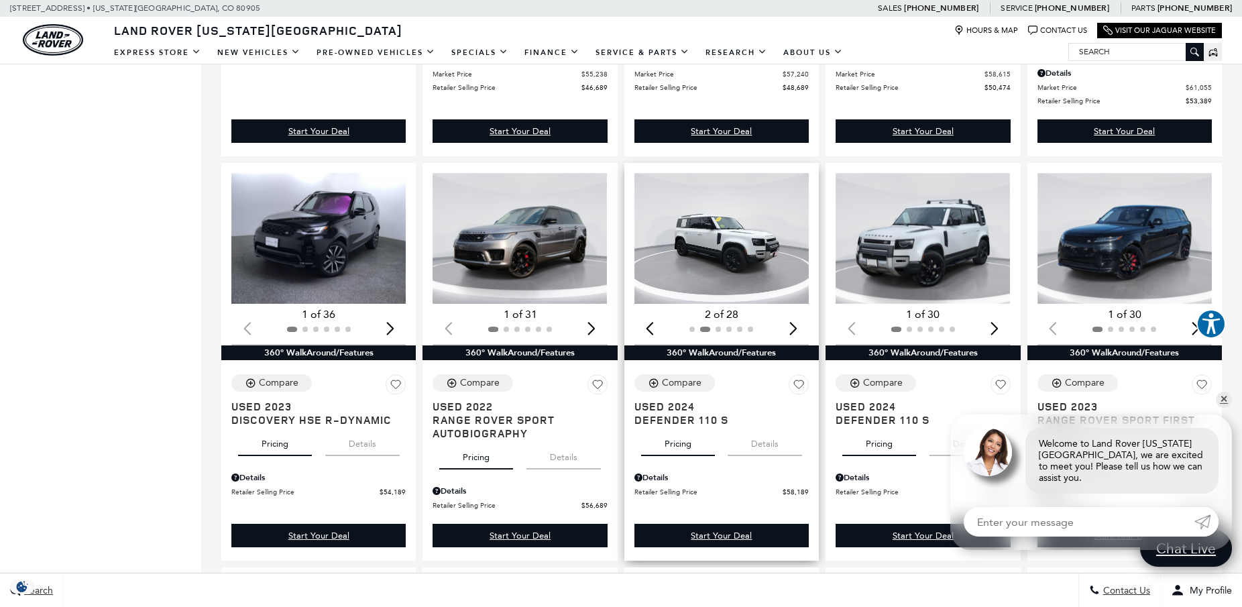
click at [791, 314] on div "Next slide" at bounding box center [793, 329] width 18 height 30
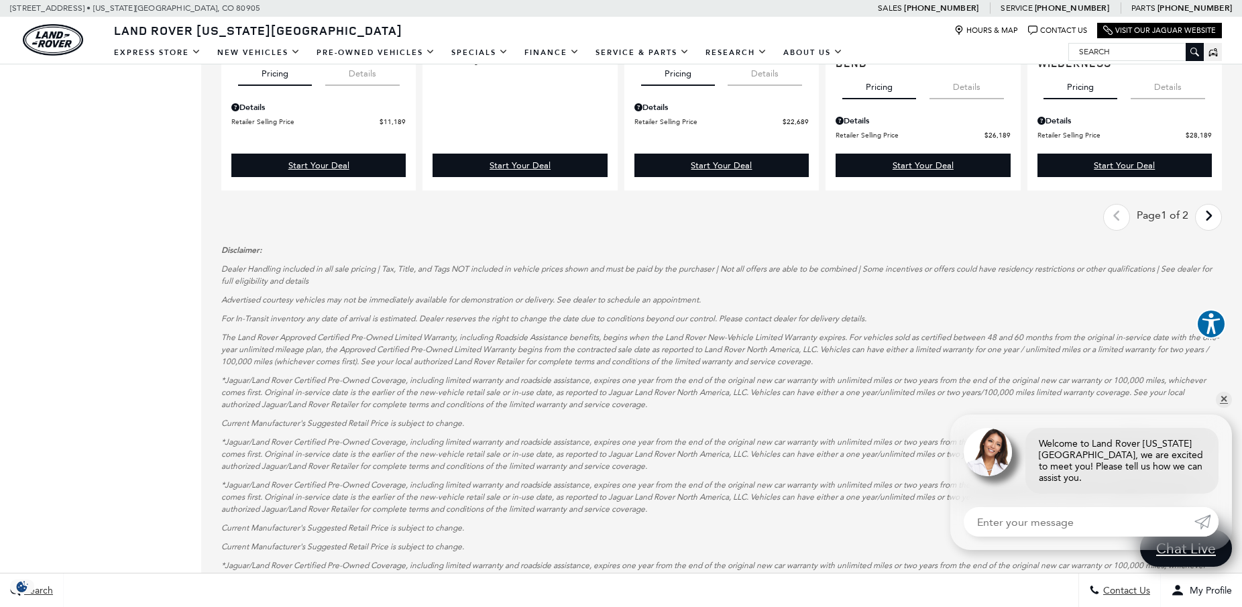
scroll to position [1879, 0]
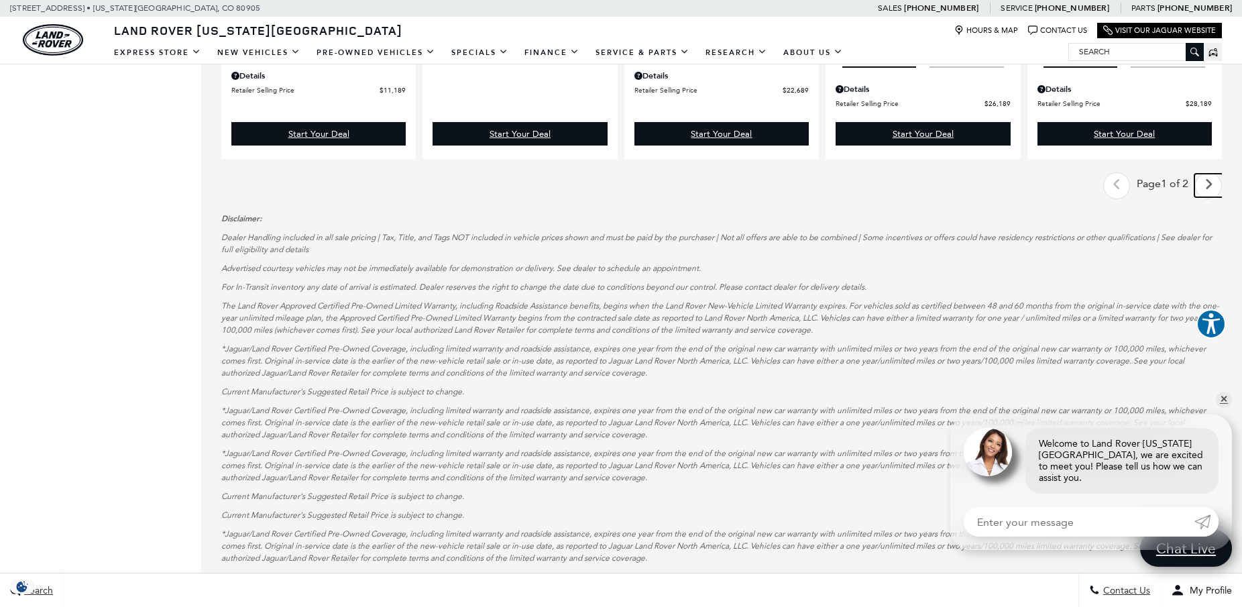
click at [1206, 174] on icon "next page" at bounding box center [1208, 184] width 9 height 21
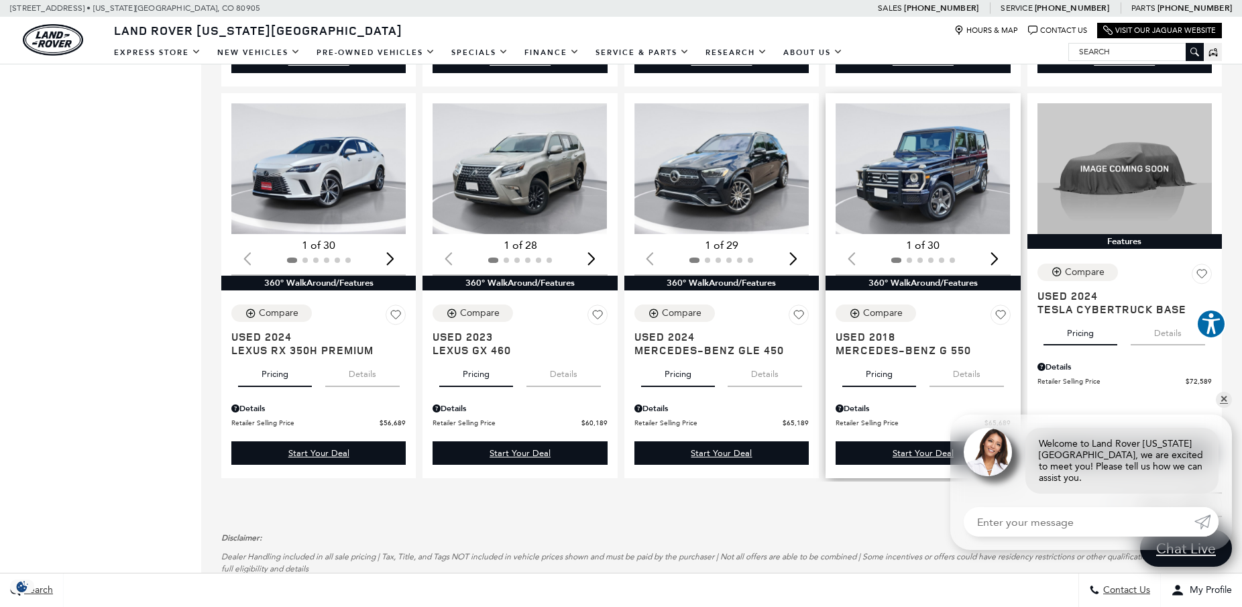
scroll to position [1084, 0]
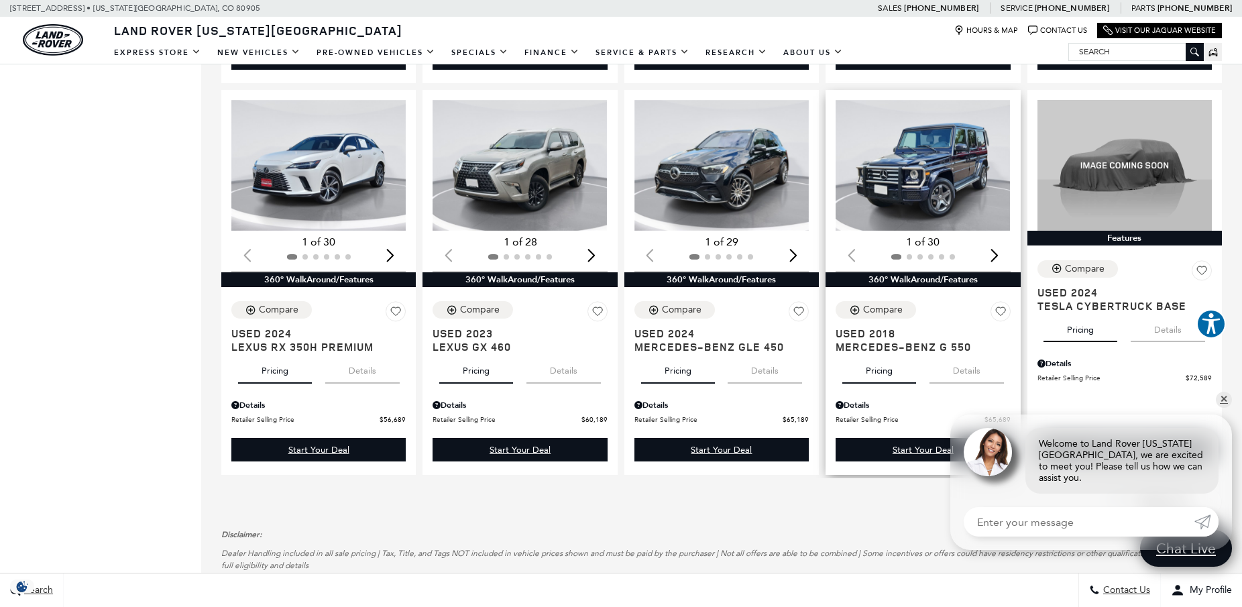
click at [994, 241] on div "Next slide" at bounding box center [995, 256] width 18 height 30
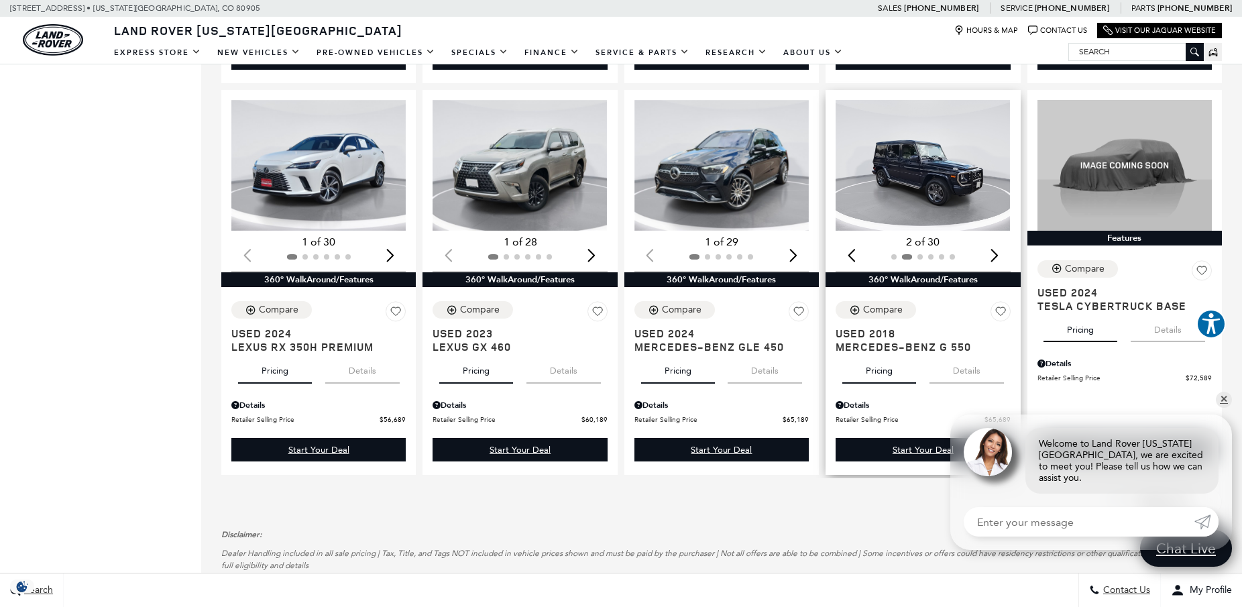
click at [994, 241] on div "Next slide" at bounding box center [995, 256] width 18 height 30
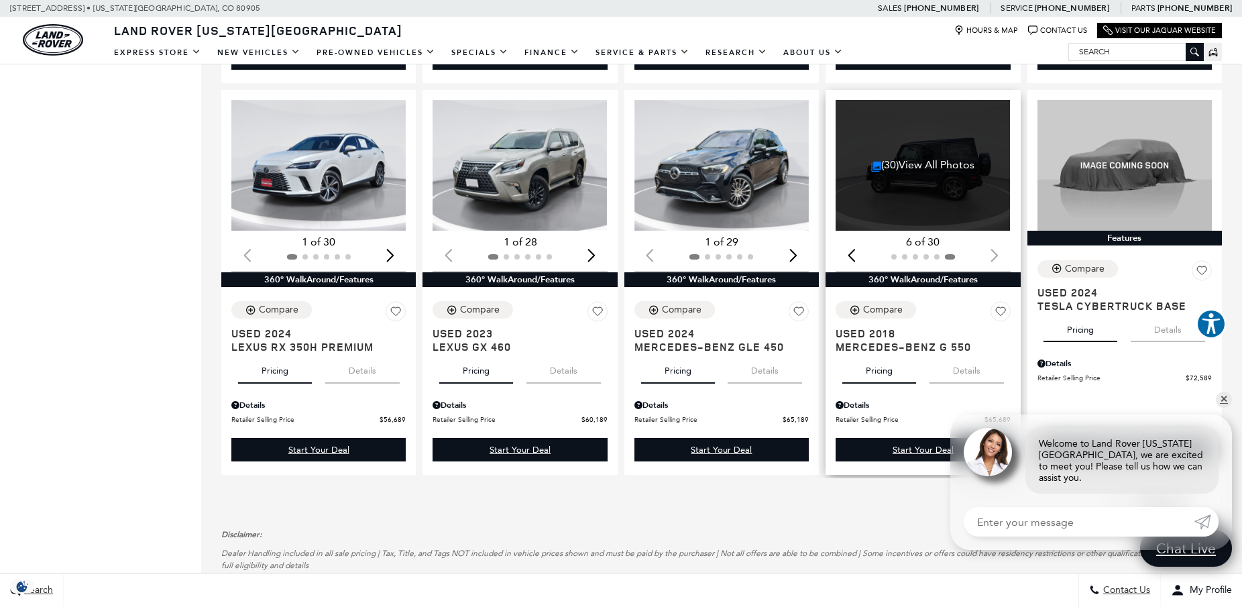
click at [994, 249] on div at bounding box center [922, 256] width 174 height 15
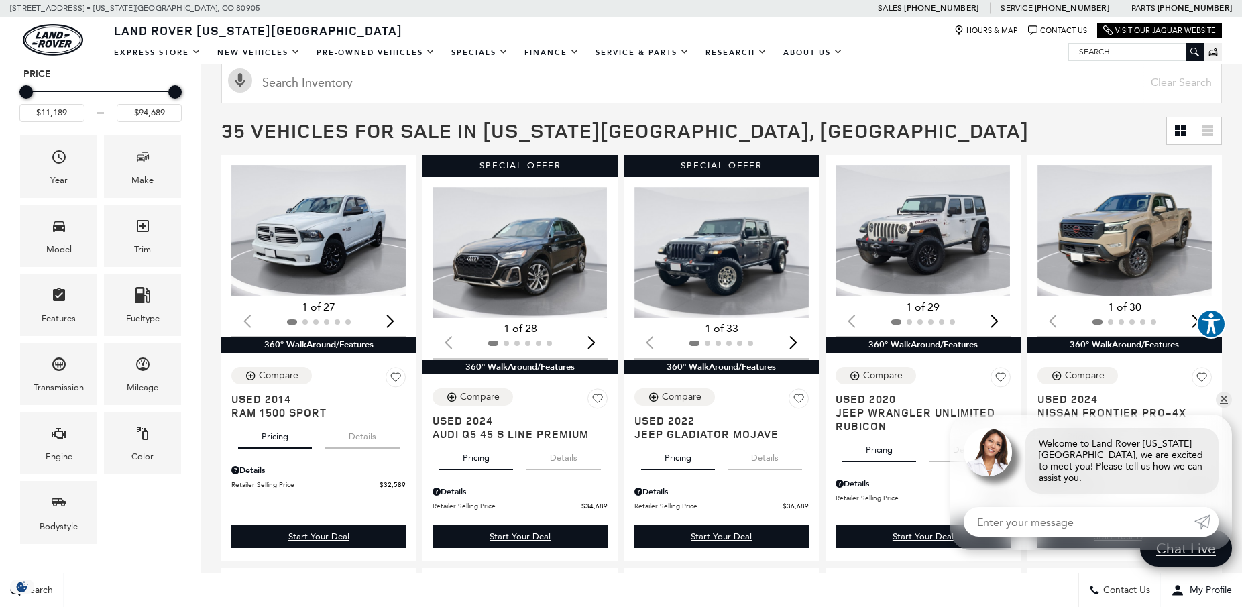
scroll to position [0, 0]
